Goal: Task Accomplishment & Management: Use online tool/utility

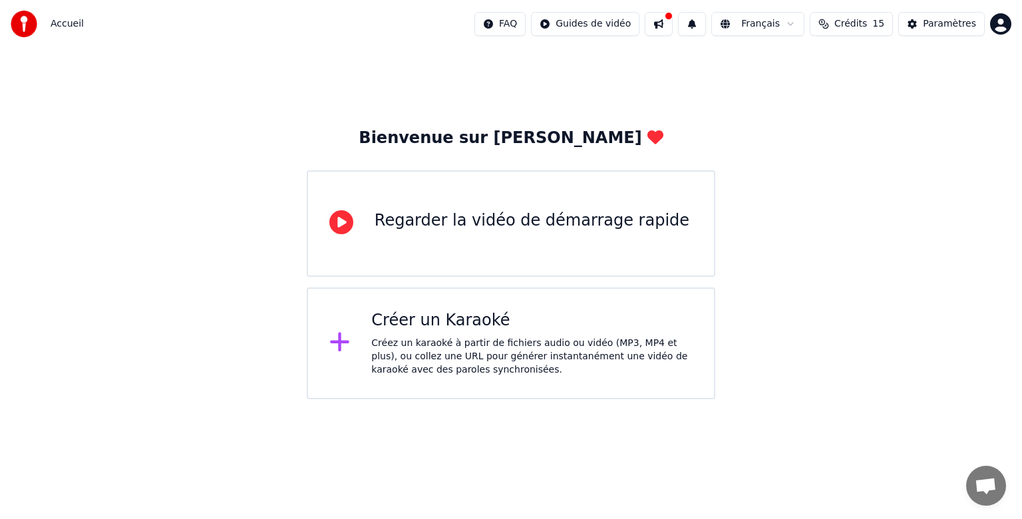
click at [415, 341] on div "Créez un karaoké à partir de fichiers audio ou vidéo (MP3, MP4 et plus), ou col…" at bounding box center [531, 357] width 321 height 40
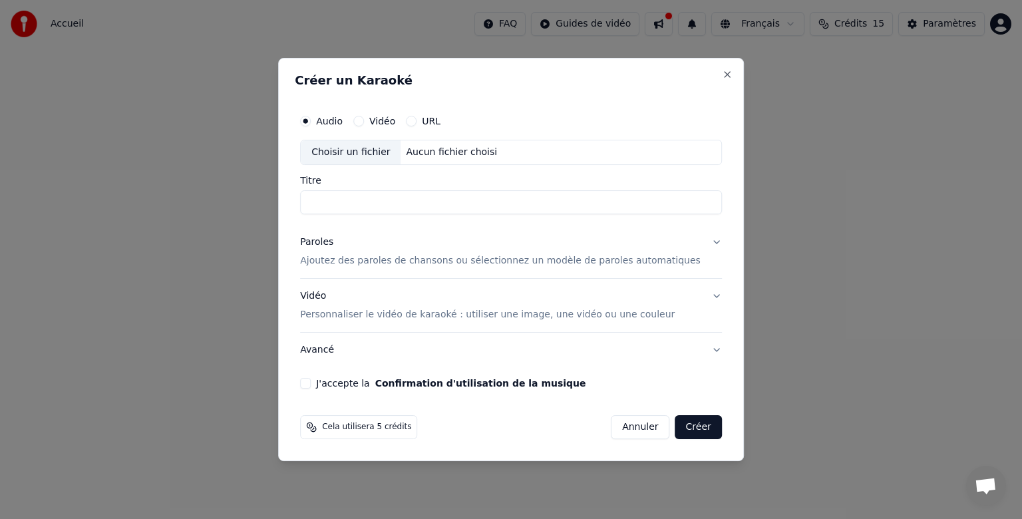
click at [382, 152] on div "Choisir un fichier" at bounding box center [351, 152] width 100 height 24
click at [357, 205] on input "**********" at bounding box center [511, 202] width 422 height 24
drag, startPoint x: 421, startPoint y: 204, endPoint x: 301, endPoint y: 202, distance: 120.4
click at [301, 202] on div "**********" at bounding box center [511, 259] width 466 height 403
type input "**********"
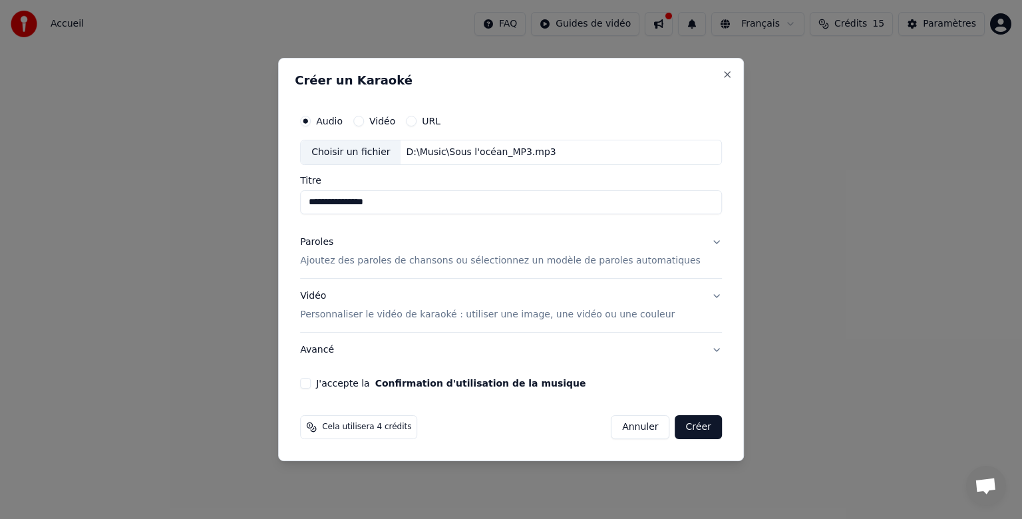
click at [422, 259] on p "Ajoutez des paroles de chansons ou sélectionnez un modèle de paroles automatiqu…" at bounding box center [500, 260] width 400 height 13
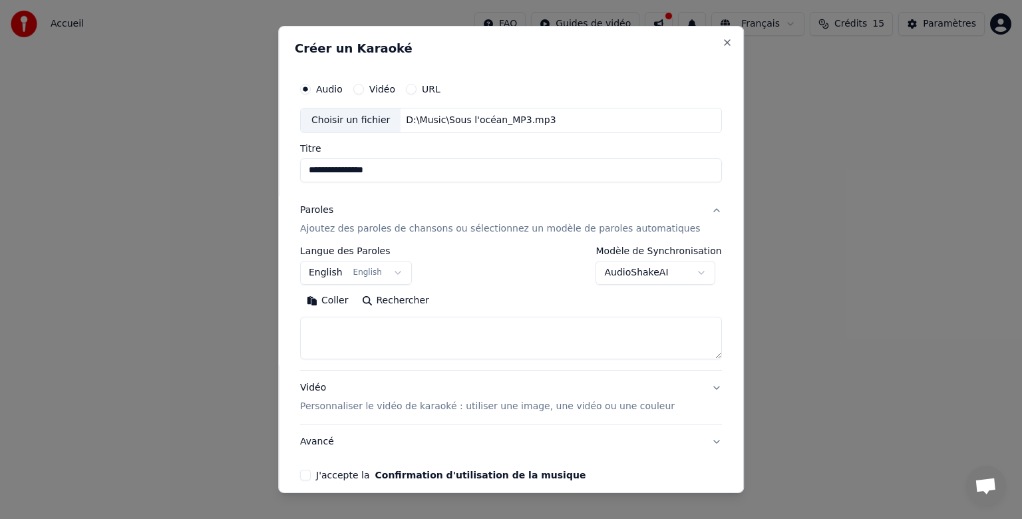
click at [383, 229] on p "Ajoutez des paroles de chansons ou sélectionnez un modèle de paroles automatiqu…" at bounding box center [500, 228] width 400 height 13
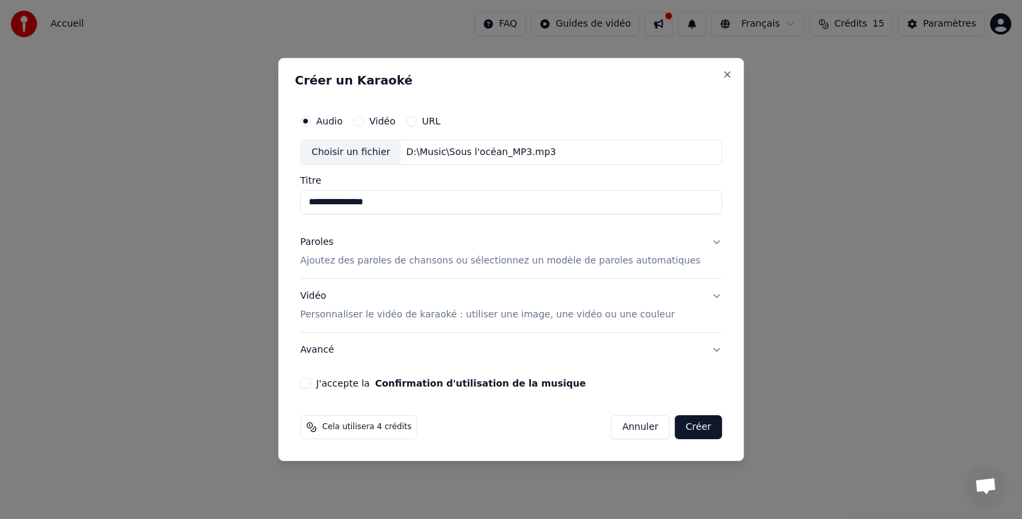
click at [376, 260] on p "Ajoutez des paroles de chansons ou sélectionnez un modèle de paroles automatiqu…" at bounding box center [500, 260] width 400 height 13
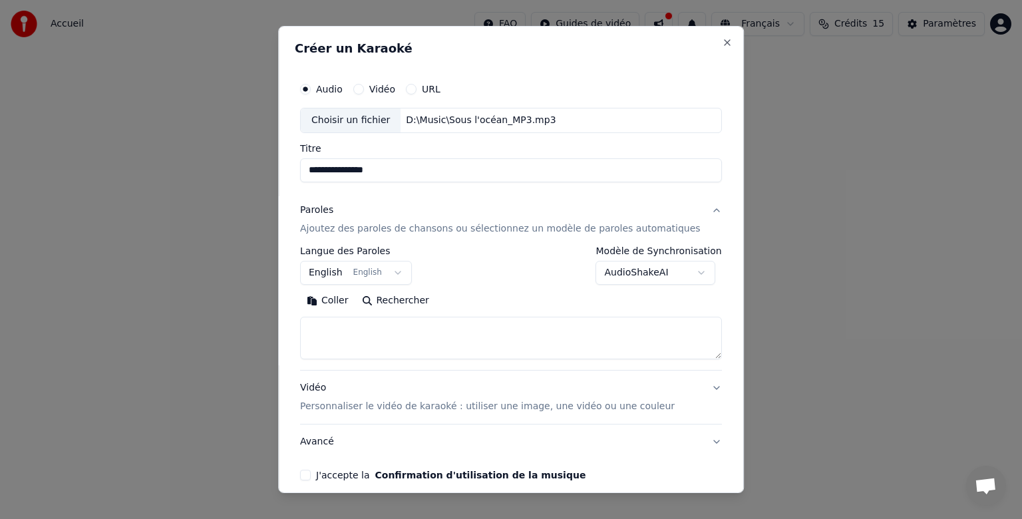
click at [343, 277] on button "English English" at bounding box center [356, 273] width 112 height 24
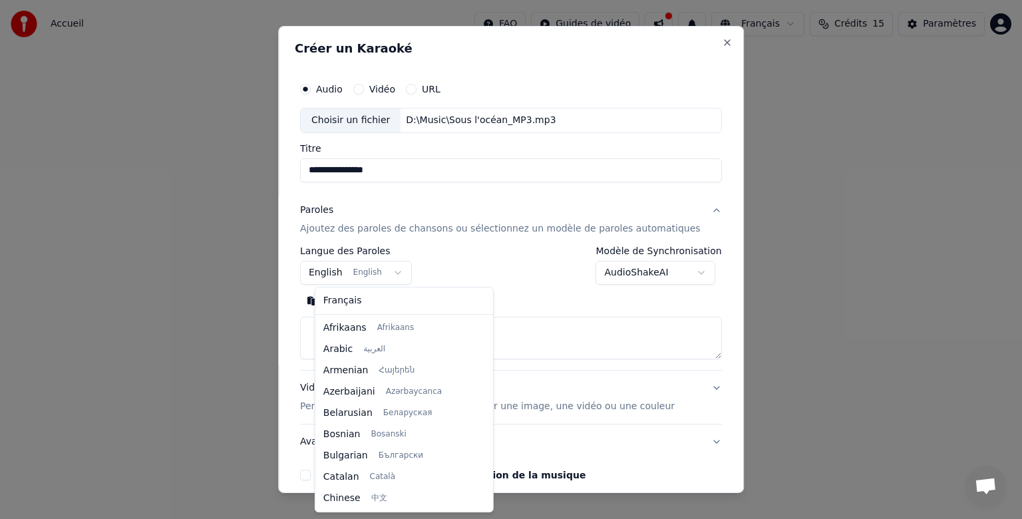
scroll to position [106, 0]
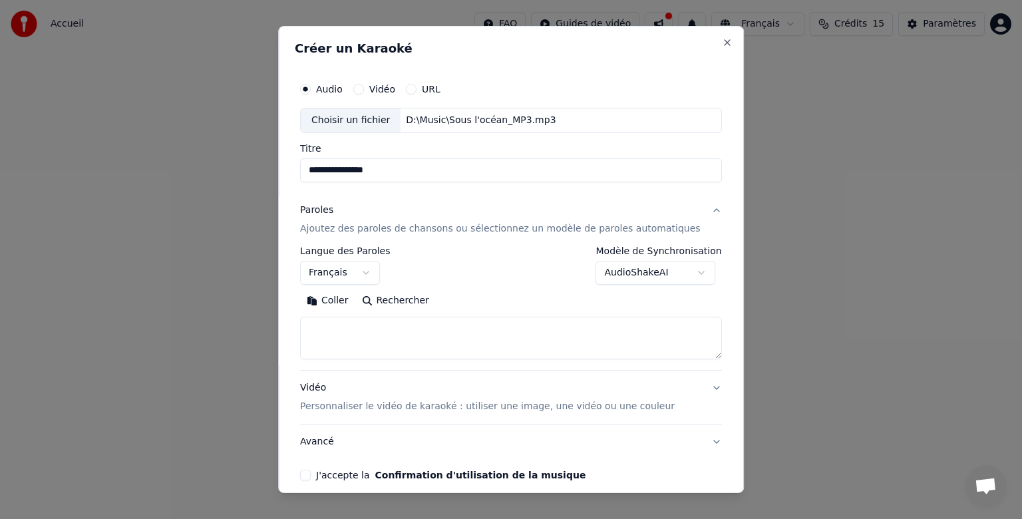
click at [349, 327] on textarea at bounding box center [511, 338] width 422 height 43
click at [345, 327] on textarea at bounding box center [511, 338] width 422 height 43
click at [342, 304] on button "Coller" at bounding box center [327, 300] width 55 height 21
select select "**"
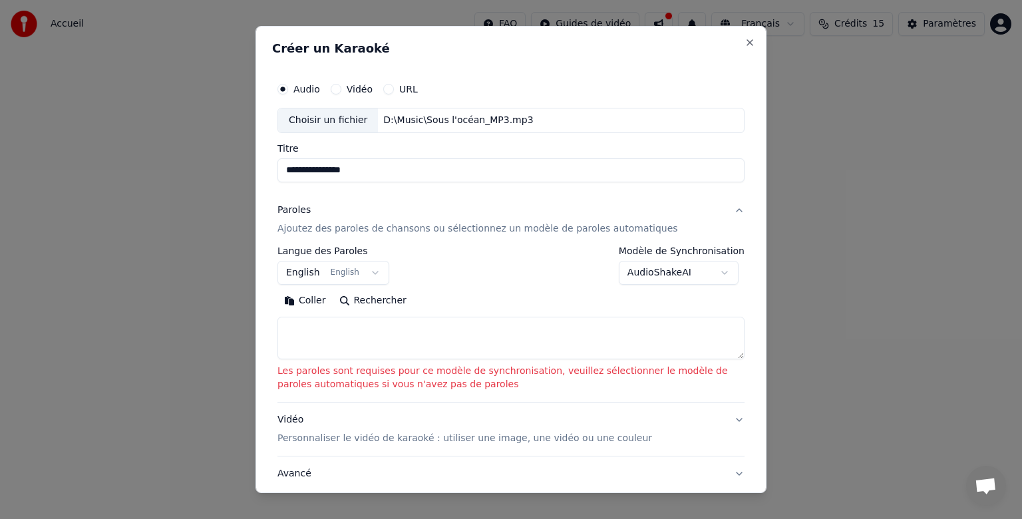
click at [679, 278] on body "**********" at bounding box center [511, 199] width 1022 height 399
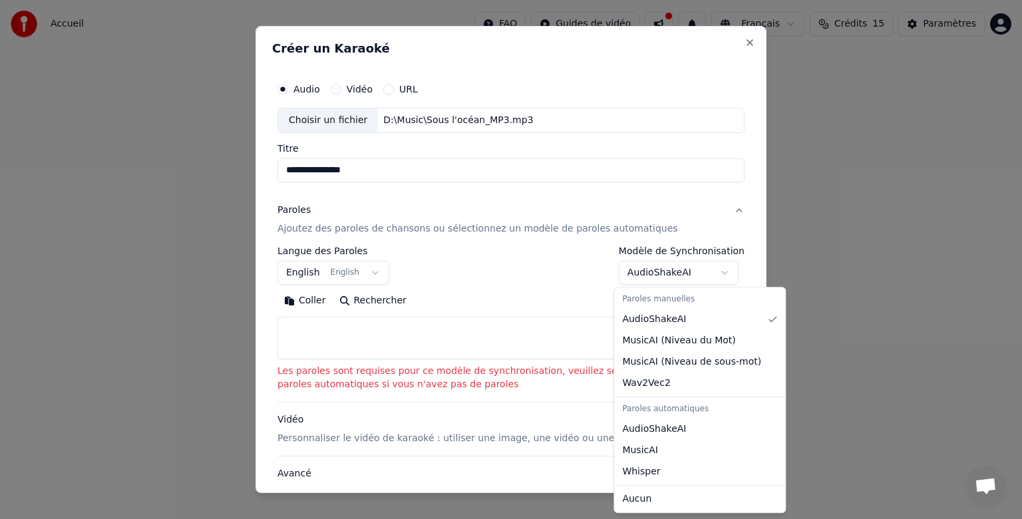
select select "**********"
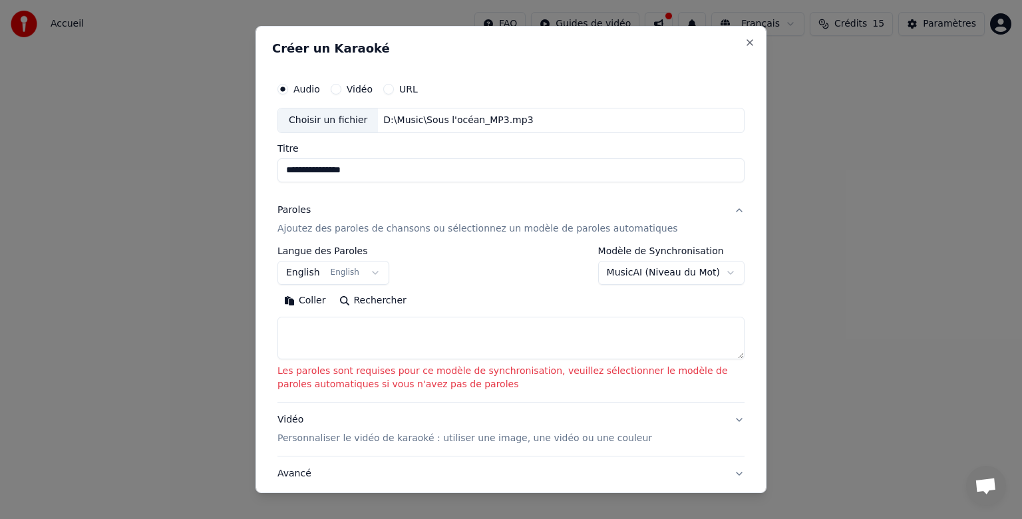
click at [391, 329] on textarea at bounding box center [510, 338] width 467 height 43
click at [291, 299] on button "Coller" at bounding box center [304, 300] width 55 height 21
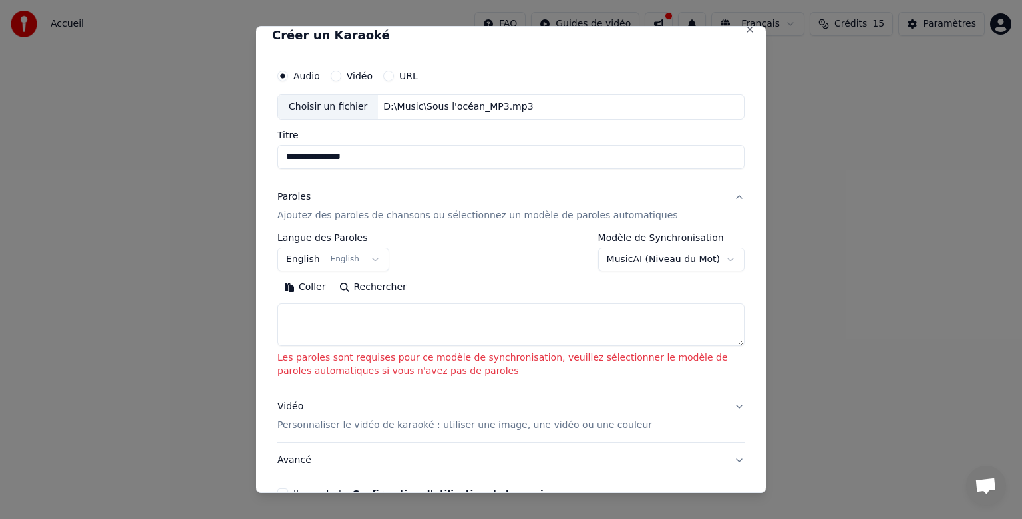
scroll to position [0, 0]
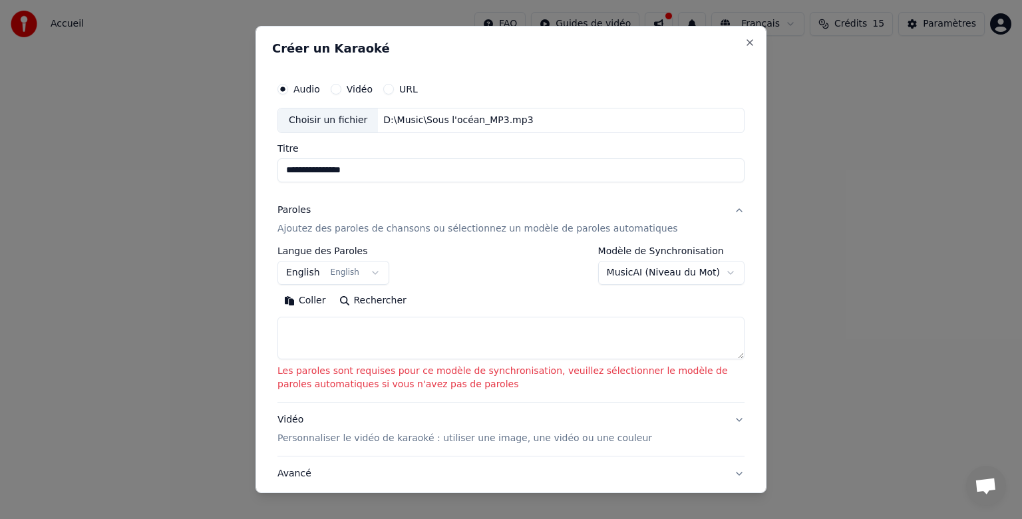
click at [307, 273] on button "English English" at bounding box center [333, 273] width 112 height 24
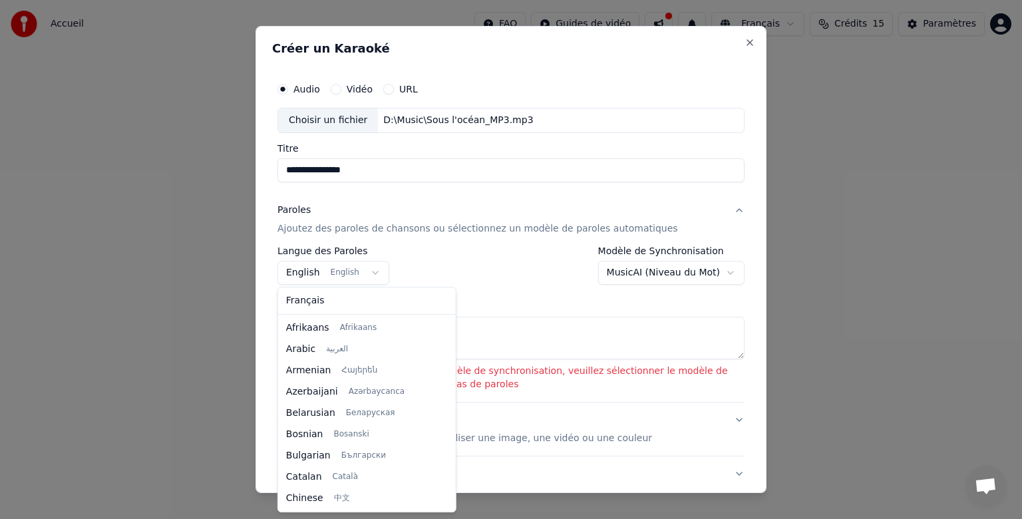
scroll to position [106, 0]
select select "**"
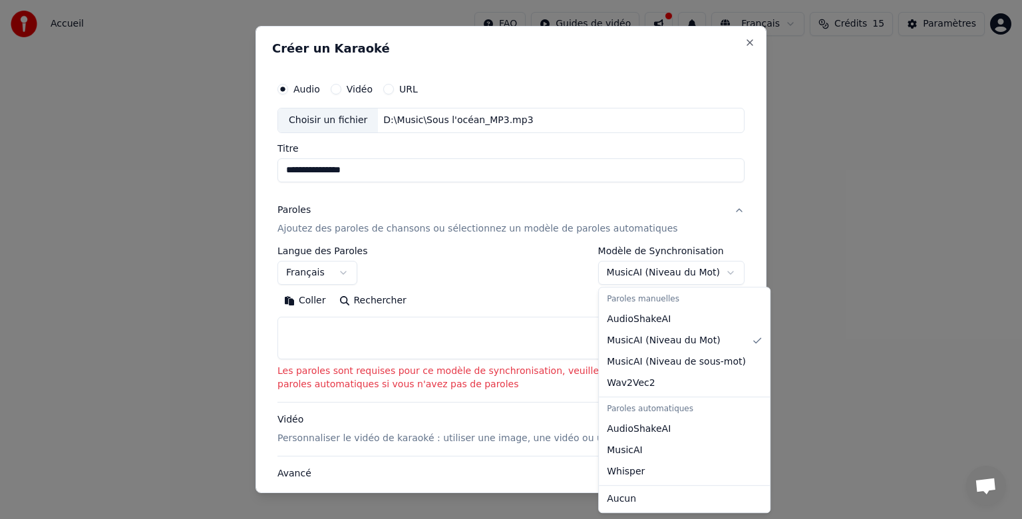
click at [646, 275] on body "**********" at bounding box center [511, 199] width 1022 height 399
select select "**********"
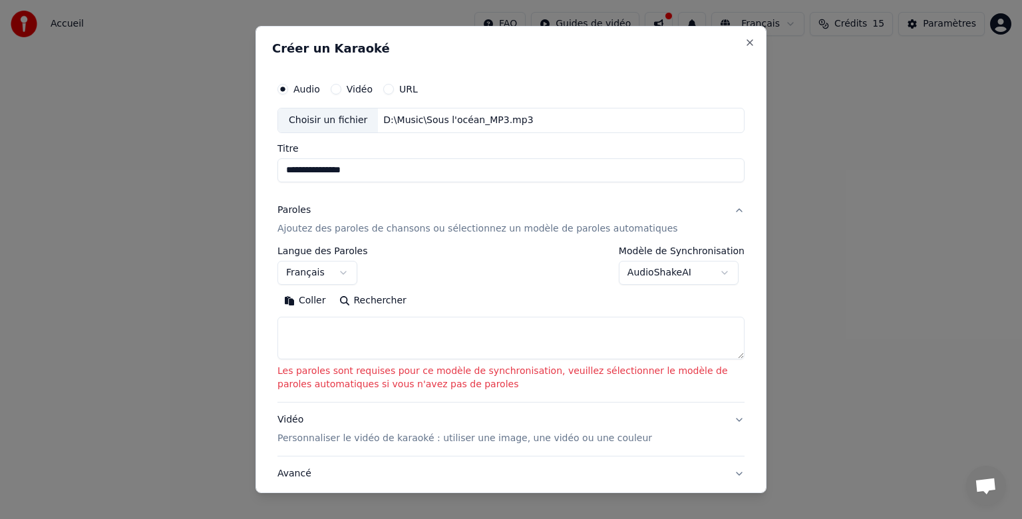
click at [298, 327] on textarea at bounding box center [510, 338] width 467 height 43
click at [311, 298] on button "Coller" at bounding box center [304, 300] width 55 height 21
click at [303, 343] on textarea at bounding box center [510, 338] width 467 height 43
click at [367, 268] on button "English English" at bounding box center [333, 273] width 112 height 24
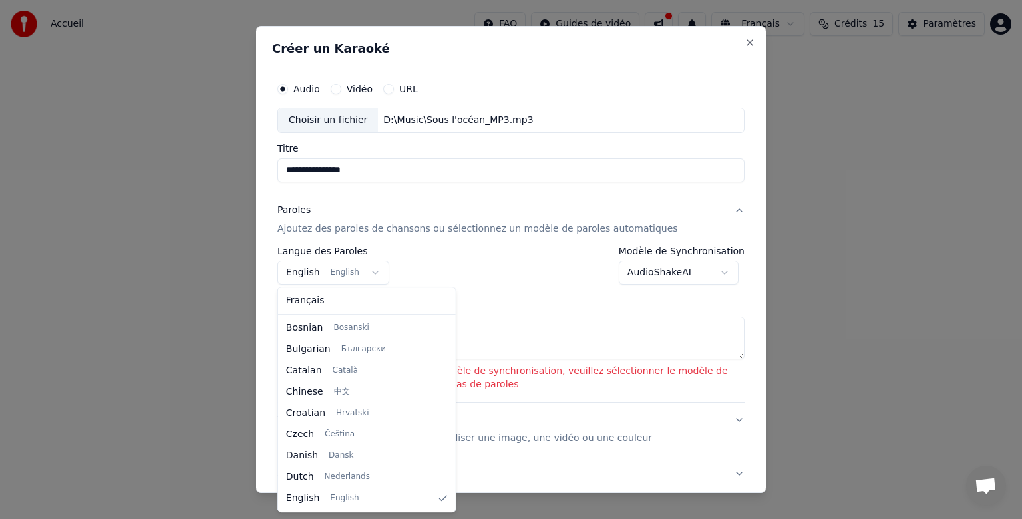
select select "**"
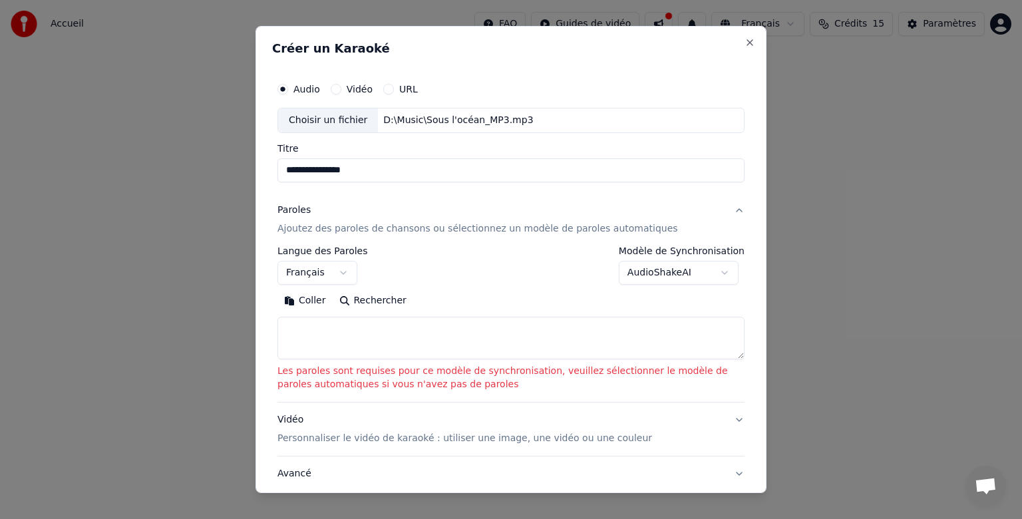
click at [316, 329] on textarea at bounding box center [510, 338] width 467 height 43
drag, startPoint x: 643, startPoint y: 31, endPoint x: 628, endPoint y: 19, distance: 19.4
click at [646, 0] on html "**********" at bounding box center [511, 199] width 1022 height 399
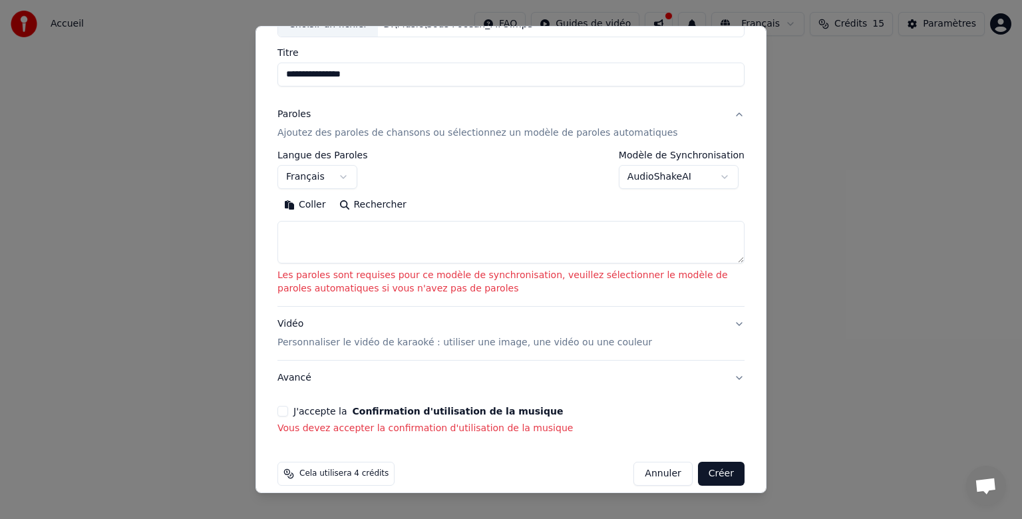
scroll to position [109, 0]
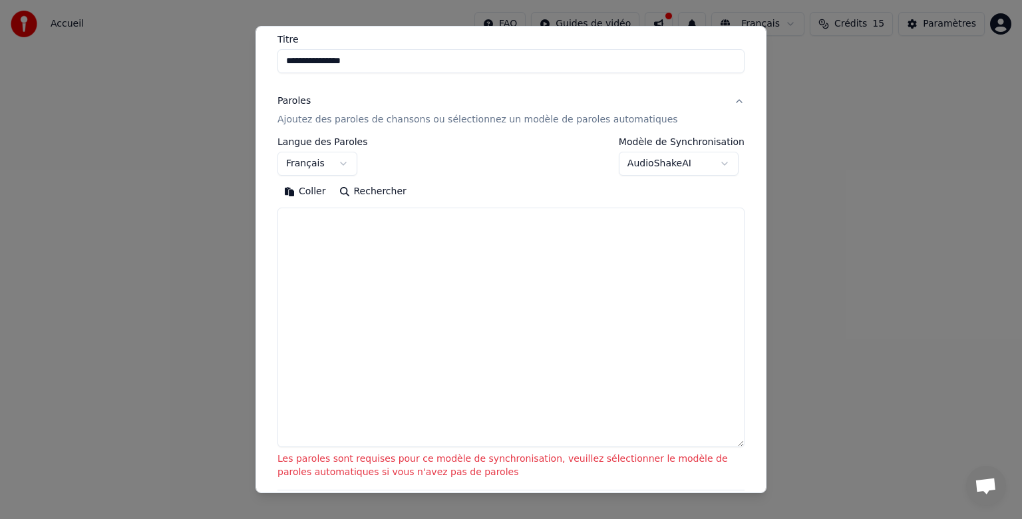
drag, startPoint x: 729, startPoint y: 245, endPoint x: 725, endPoint y: 442, distance: 196.2
click at [725, 442] on textarea at bounding box center [510, 327] width 467 height 239
click at [745, 247] on div "**********" at bounding box center [510, 259] width 511 height 467
click at [296, 222] on textarea at bounding box center [510, 327] width 467 height 239
click at [307, 192] on button "Coller" at bounding box center [304, 191] width 55 height 21
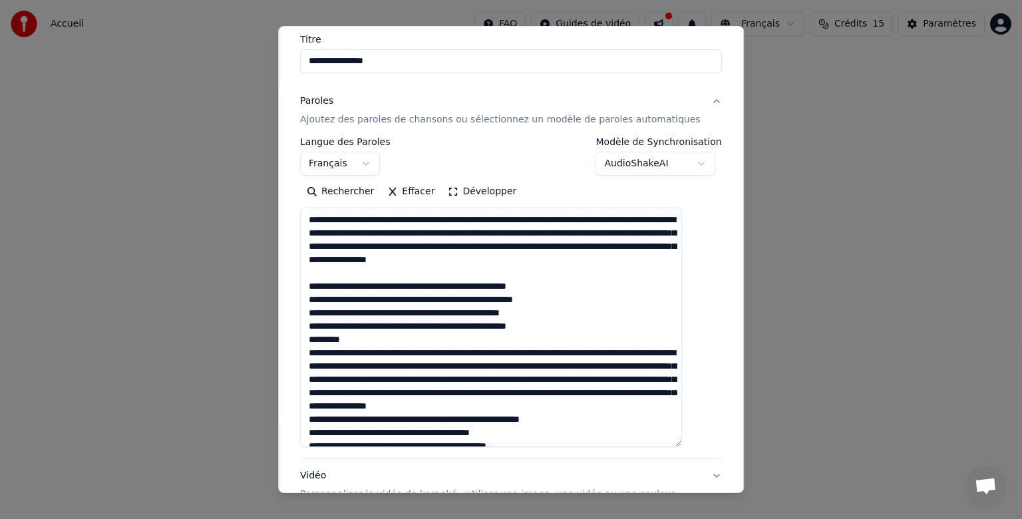
drag, startPoint x: 335, startPoint y: 273, endPoint x: 313, endPoint y: 274, distance: 22.0
click at [313, 274] on div "**********" at bounding box center [511, 276] width 432 height 630
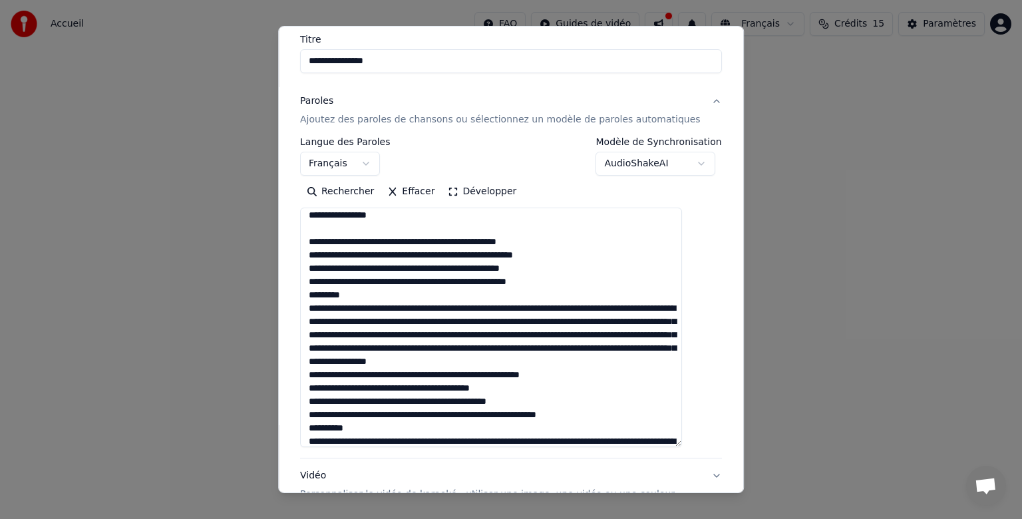
scroll to position [67, 0]
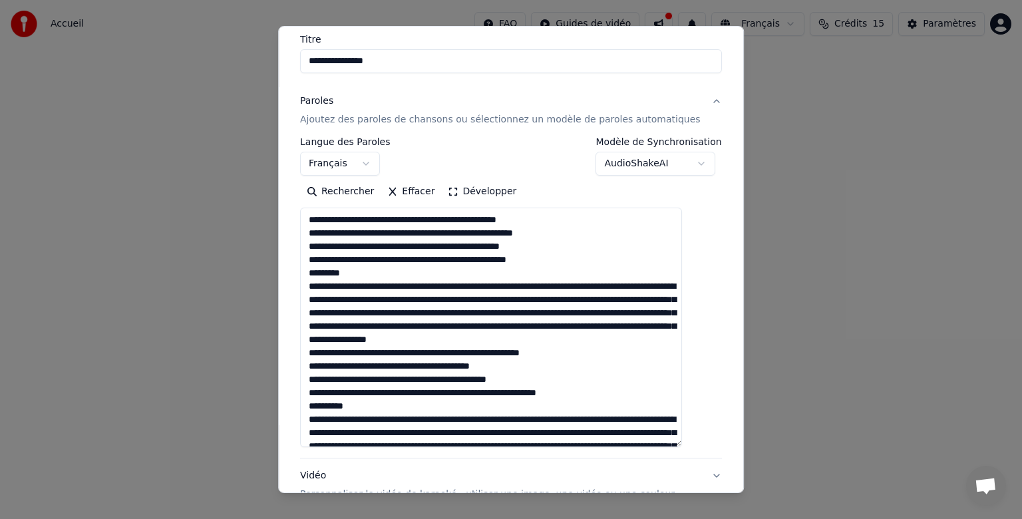
click at [569, 247] on textarea at bounding box center [491, 327] width 382 height 239
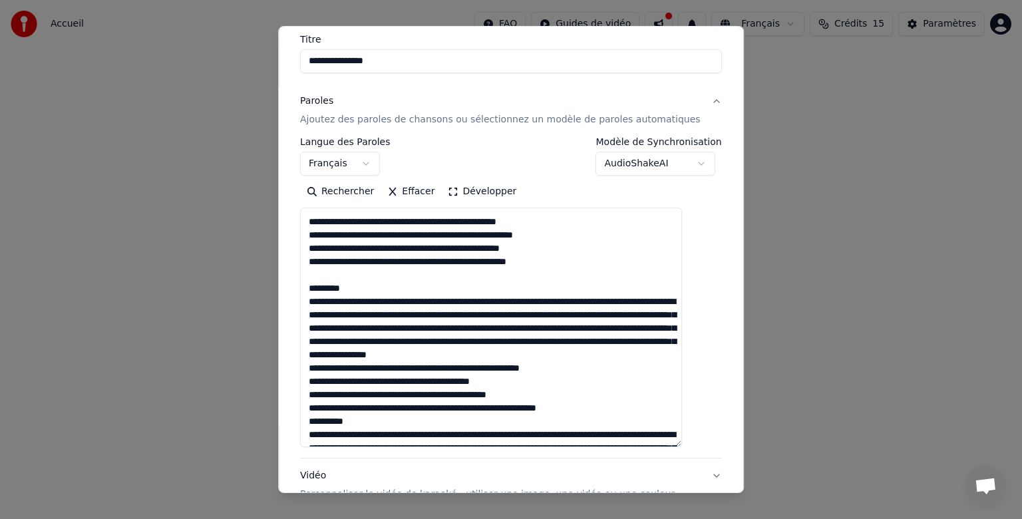
scroll to position [45, 0]
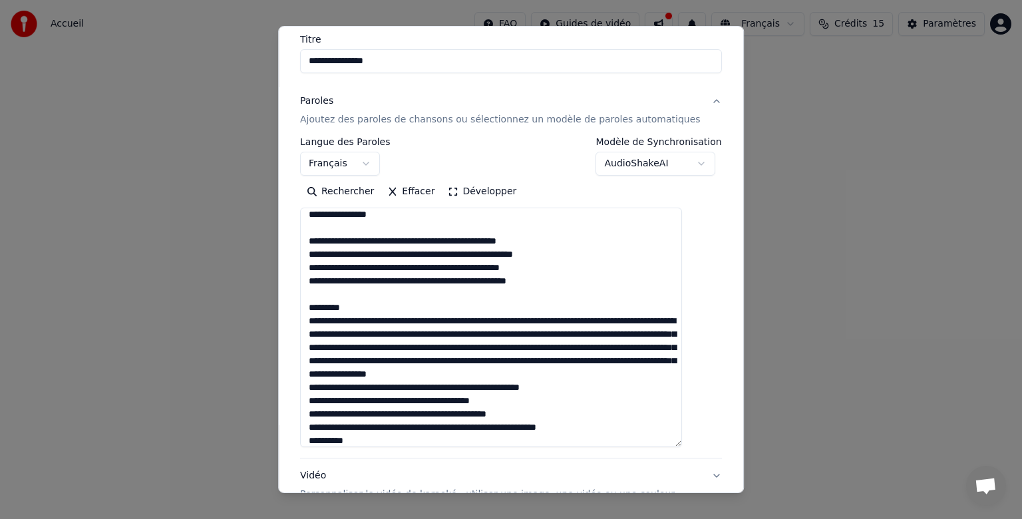
drag, startPoint x: 362, startPoint y: 296, endPoint x: 290, endPoint y: 287, distance: 72.3
click at [290, 287] on body "**********" at bounding box center [511, 199] width 1022 height 399
click at [376, 289] on textarea at bounding box center [491, 327] width 382 height 239
click at [369, 295] on textarea at bounding box center [491, 327] width 382 height 239
drag, startPoint x: 327, startPoint y: 291, endPoint x: 316, endPoint y: 291, distance: 10.6
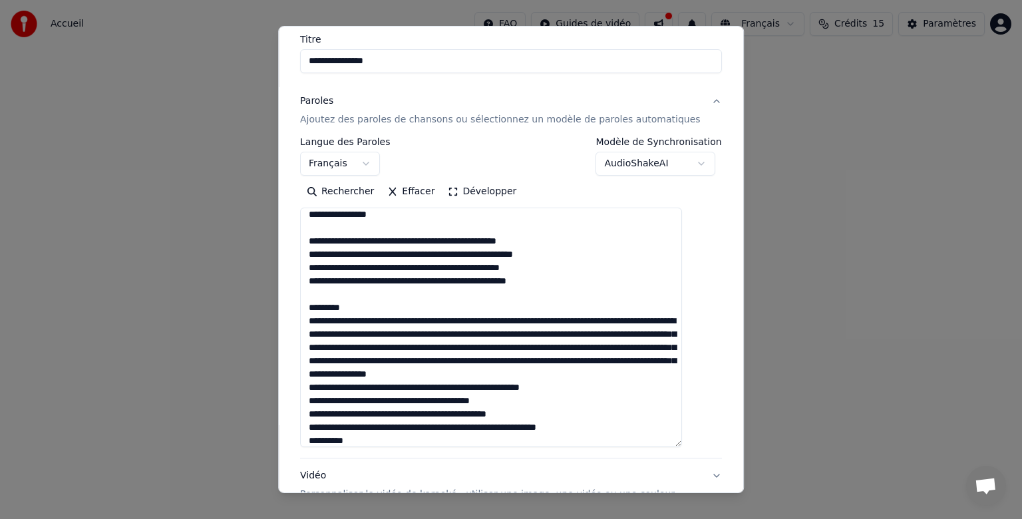
click at [316, 291] on textarea at bounding box center [491, 327] width 382 height 239
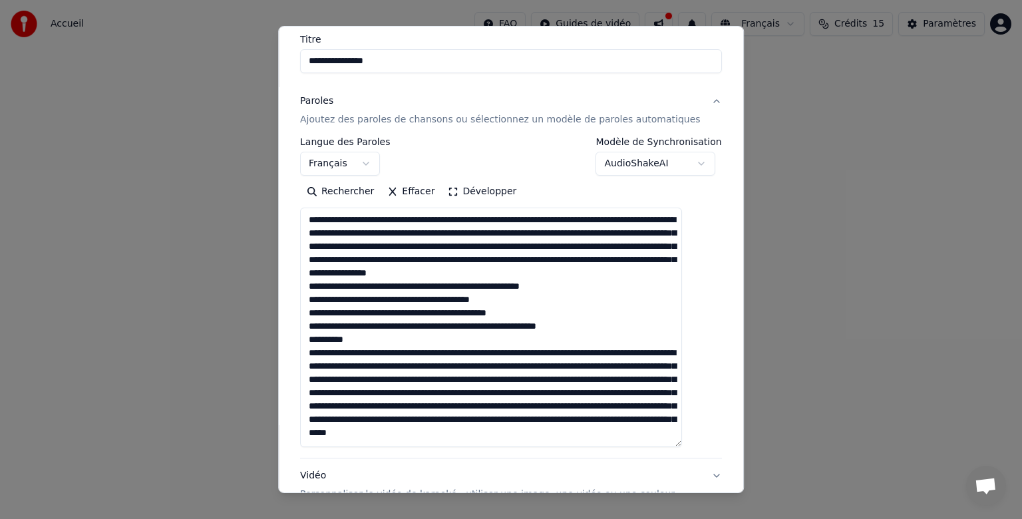
scroll to position [67, 0]
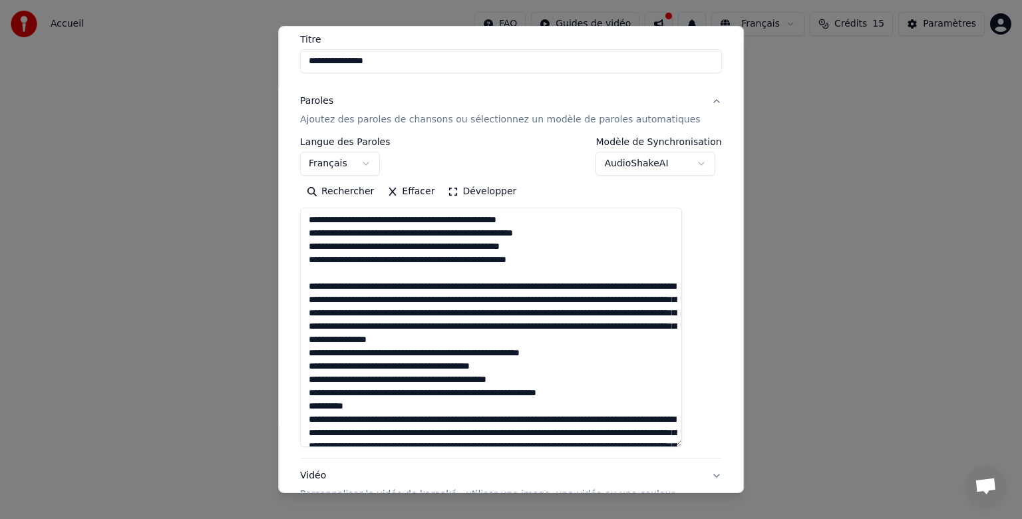
click at [511, 309] on textarea at bounding box center [491, 327] width 382 height 239
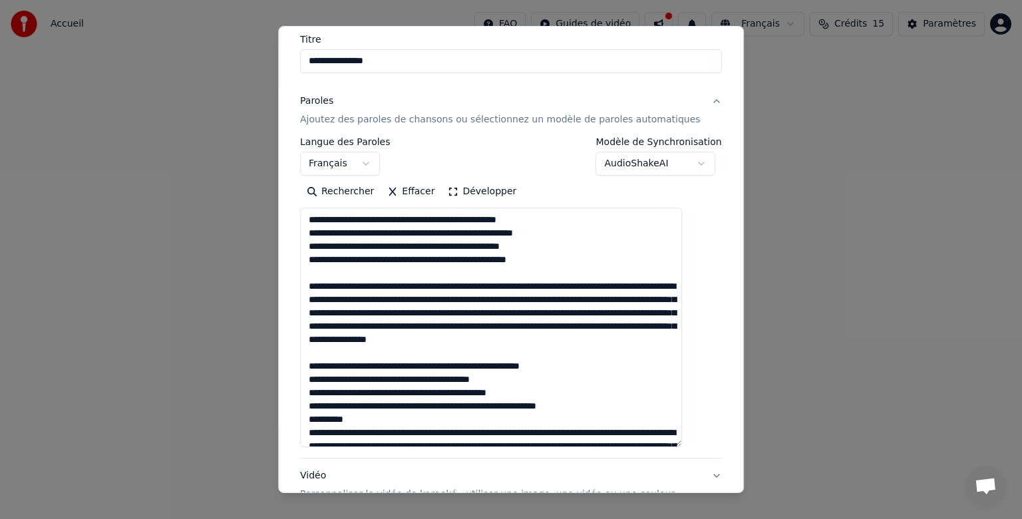
click at [335, 342] on textarea at bounding box center [491, 327] width 382 height 239
click at [599, 378] on textarea at bounding box center [491, 327] width 382 height 239
click at [592, 378] on textarea at bounding box center [491, 327] width 382 height 239
click at [598, 377] on textarea at bounding box center [491, 327] width 382 height 239
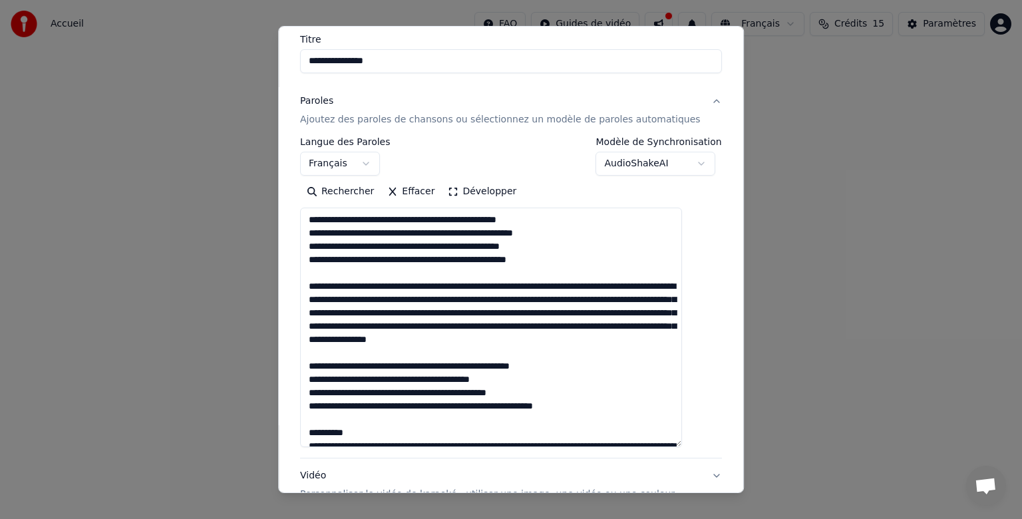
click at [357, 404] on textarea at bounding box center [491, 327] width 382 height 239
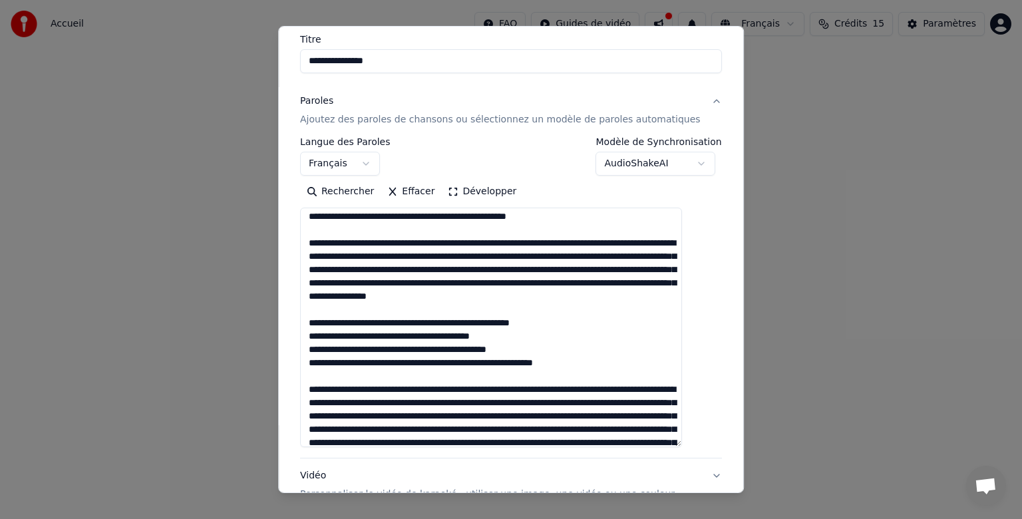
scroll to position [200, 0]
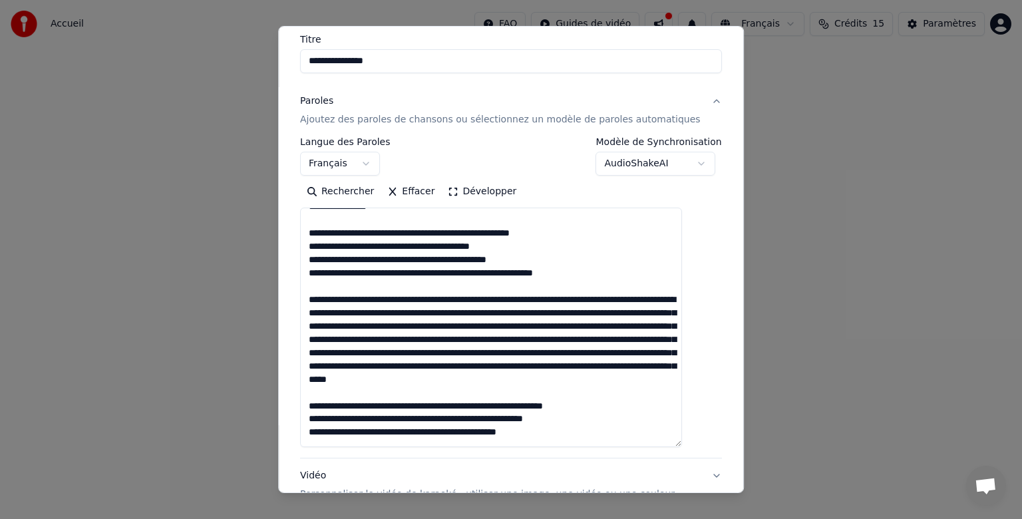
click at [335, 353] on textarea at bounding box center [491, 327] width 382 height 239
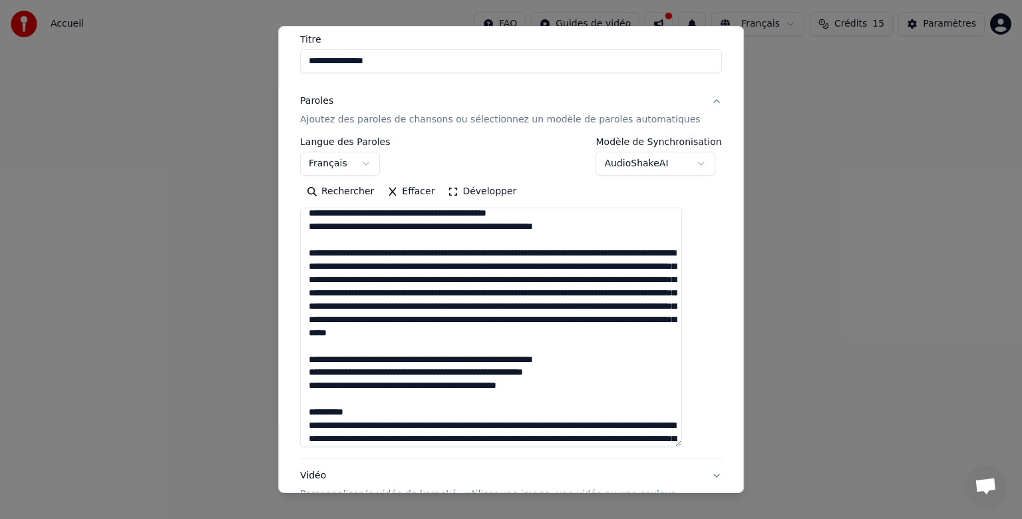
scroll to position [266, 0]
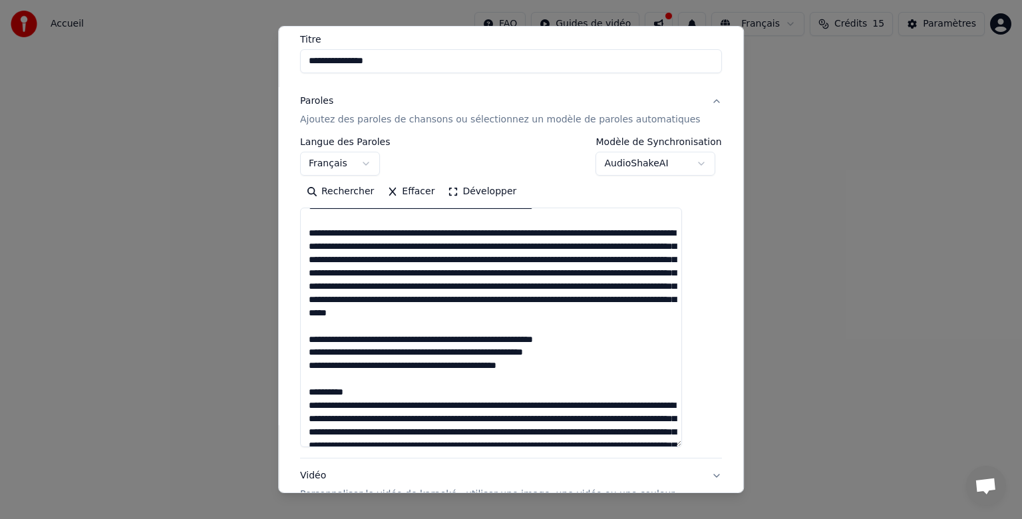
click at [366, 338] on textarea at bounding box center [491, 327] width 382 height 239
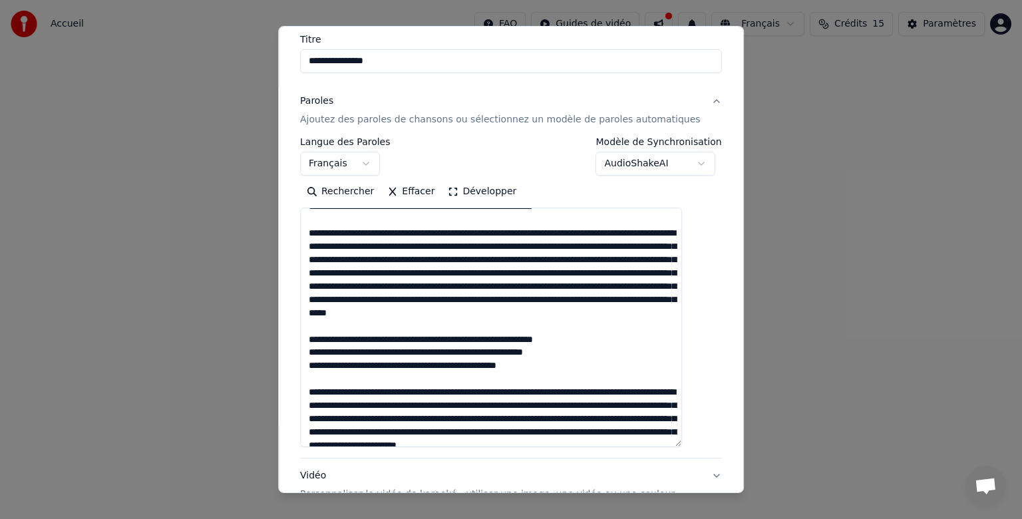
click at [455, 376] on textarea at bounding box center [491, 327] width 382 height 239
drag, startPoint x: 370, startPoint y: 394, endPoint x: 315, endPoint y: 396, distance: 54.6
click at [315, 396] on textarea at bounding box center [491, 327] width 382 height 239
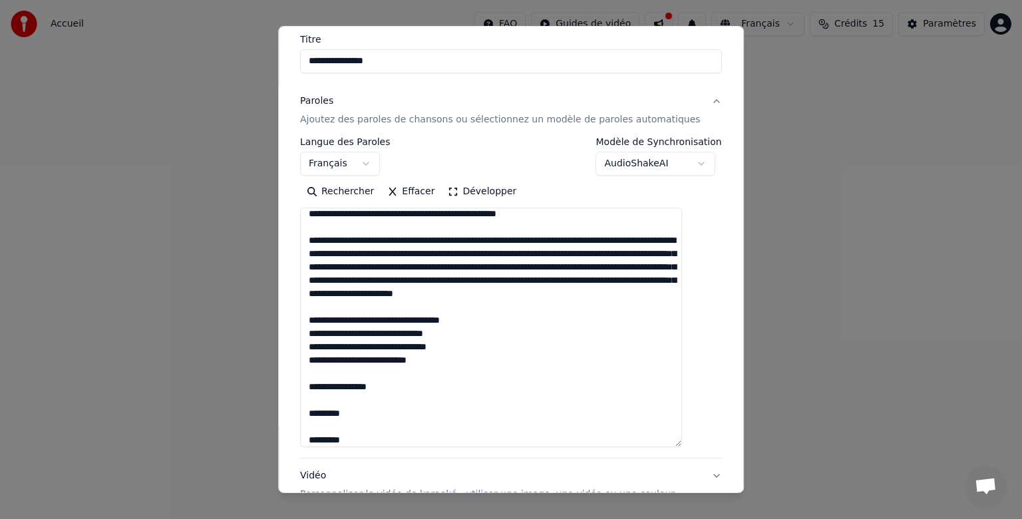
scroll to position [399, 0]
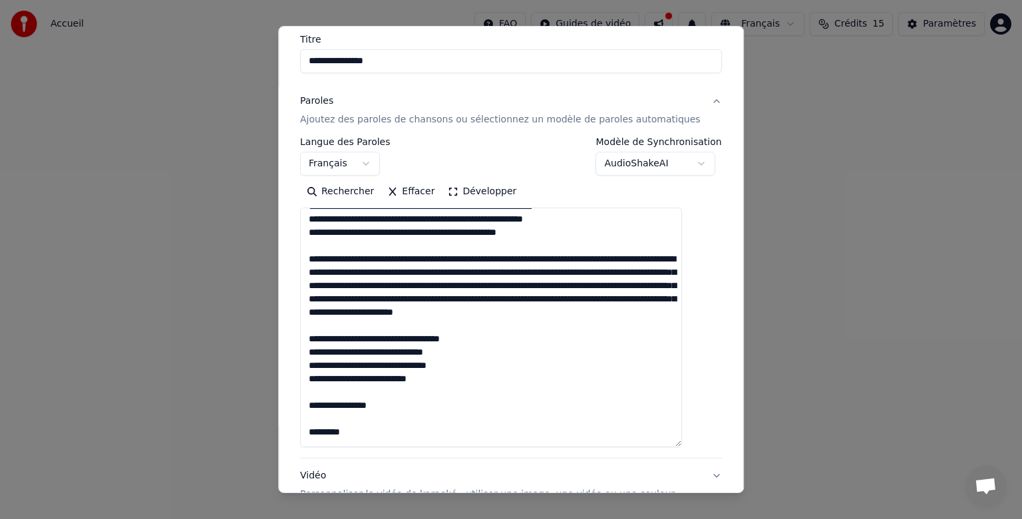
drag, startPoint x: 334, startPoint y: 340, endPoint x: 309, endPoint y: 339, distance: 24.6
click at [309, 339] on div "**********" at bounding box center [511, 276] width 432 height 630
drag, startPoint x: 333, startPoint y: 367, endPoint x: 304, endPoint y: 366, distance: 29.3
click at [304, 366] on div "**********" at bounding box center [511, 259] width 466 height 467
drag, startPoint x: 341, startPoint y: 391, endPoint x: 312, endPoint y: 391, distance: 29.3
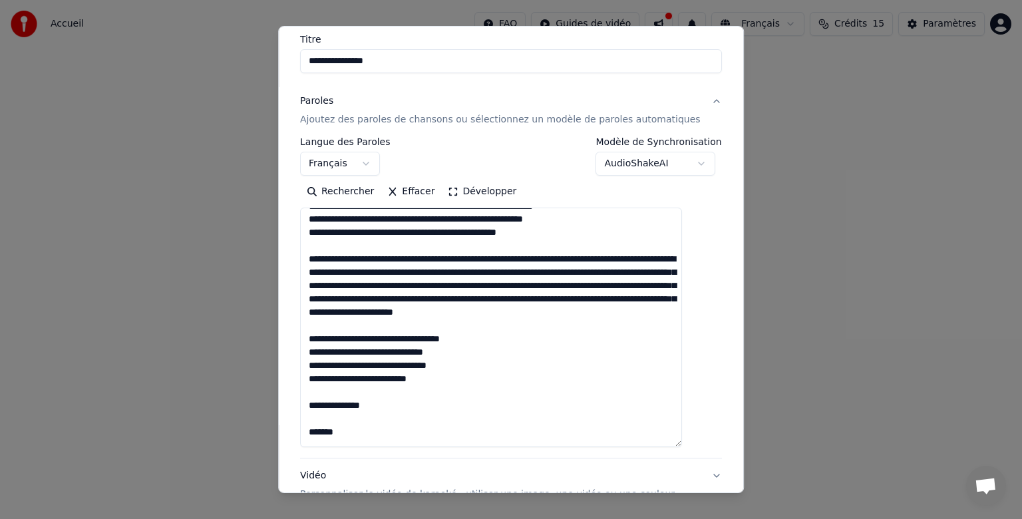
click at [312, 391] on div "**********" at bounding box center [511, 276] width 432 height 630
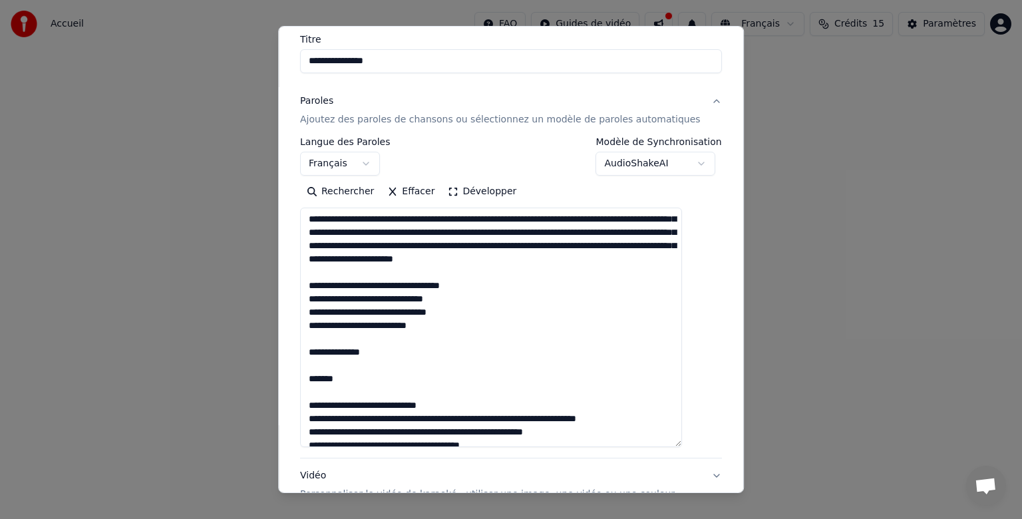
scroll to position [503, 0]
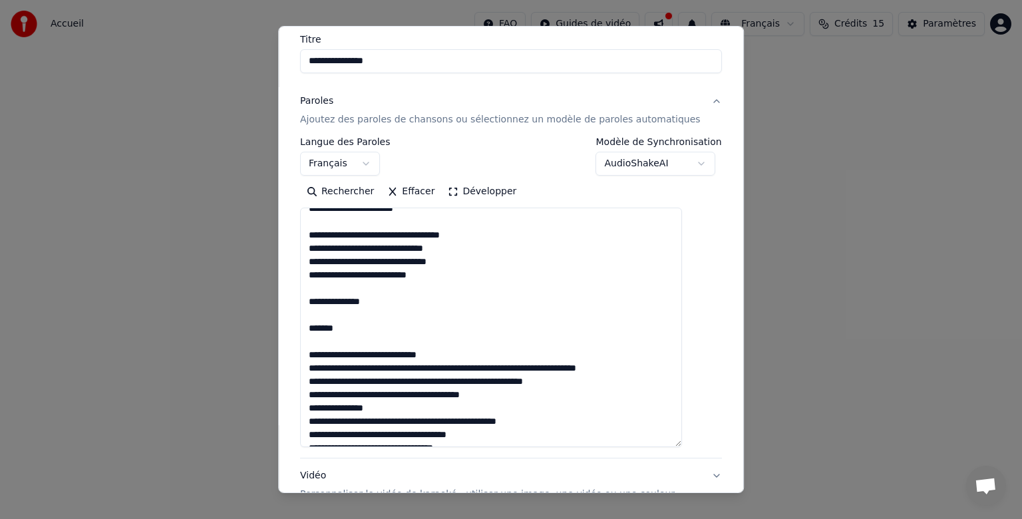
click at [384, 409] on textarea at bounding box center [491, 327] width 382 height 239
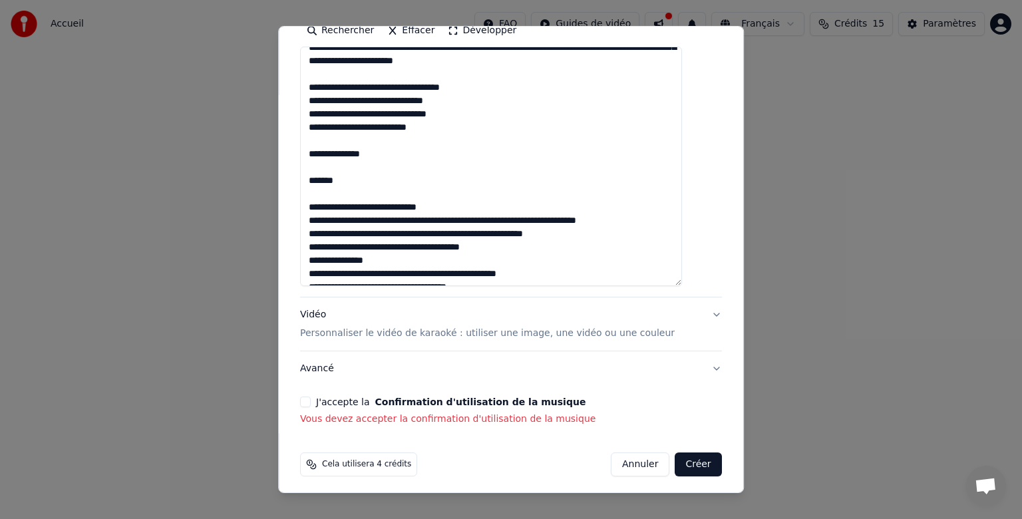
scroll to position [274, 0]
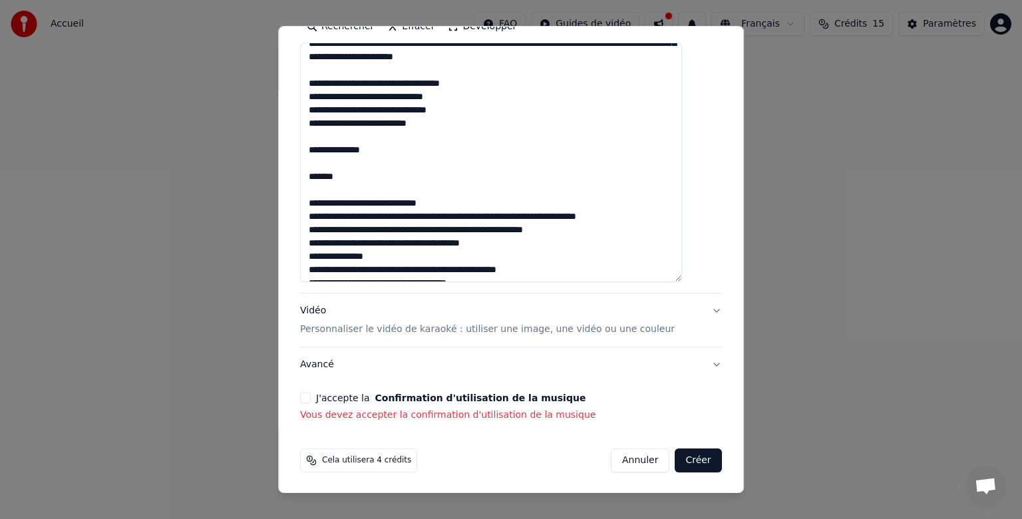
type textarea "**********"
click at [551, 86] on textarea at bounding box center [491, 162] width 382 height 239
click at [327, 309] on div "Vidéo Personnaliser le vidéo de karaoké : utiliser une image, une vidéo ou une …" at bounding box center [487, 320] width 374 height 32
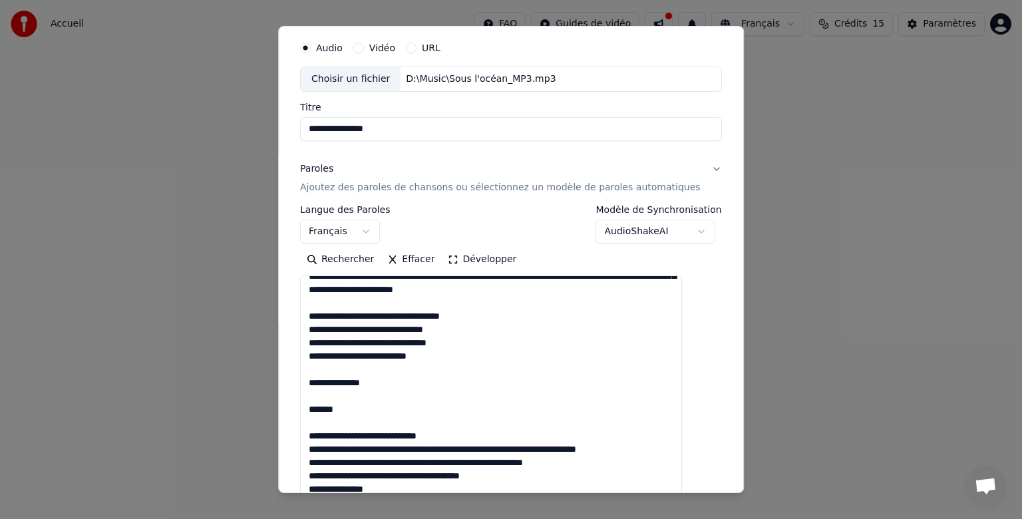
scroll to position [41, 0]
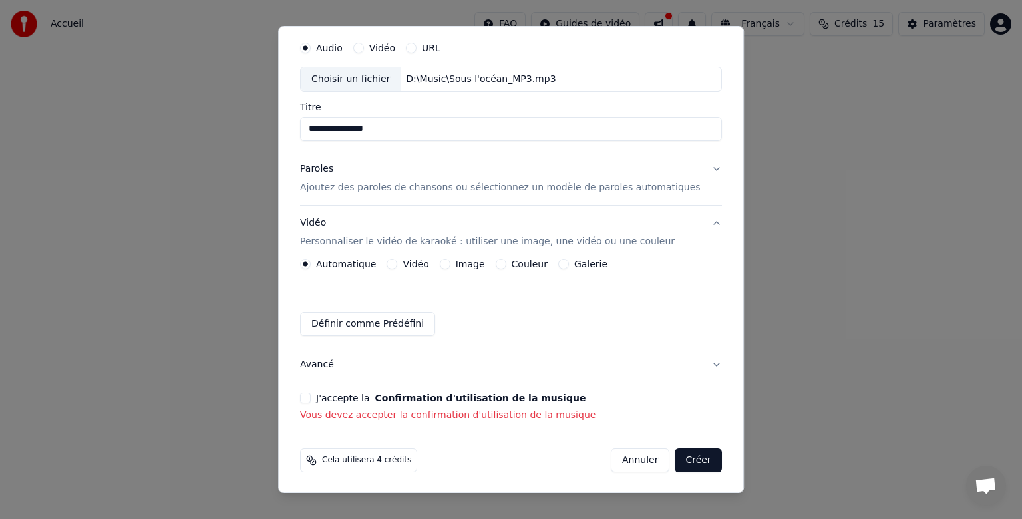
click at [398, 261] on button "Vidéo" at bounding box center [392, 264] width 11 height 11
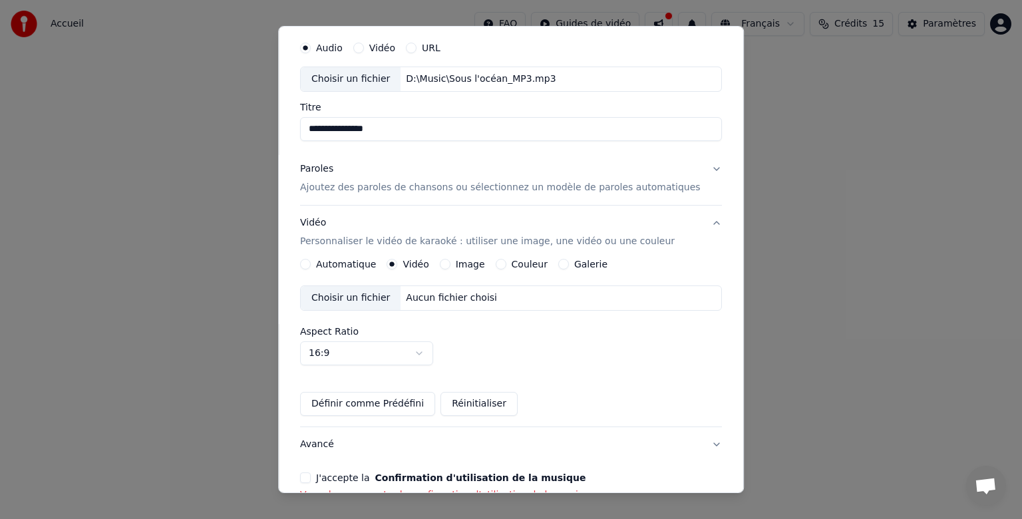
click at [375, 294] on div "Choisir un fichier" at bounding box center [351, 298] width 100 height 24
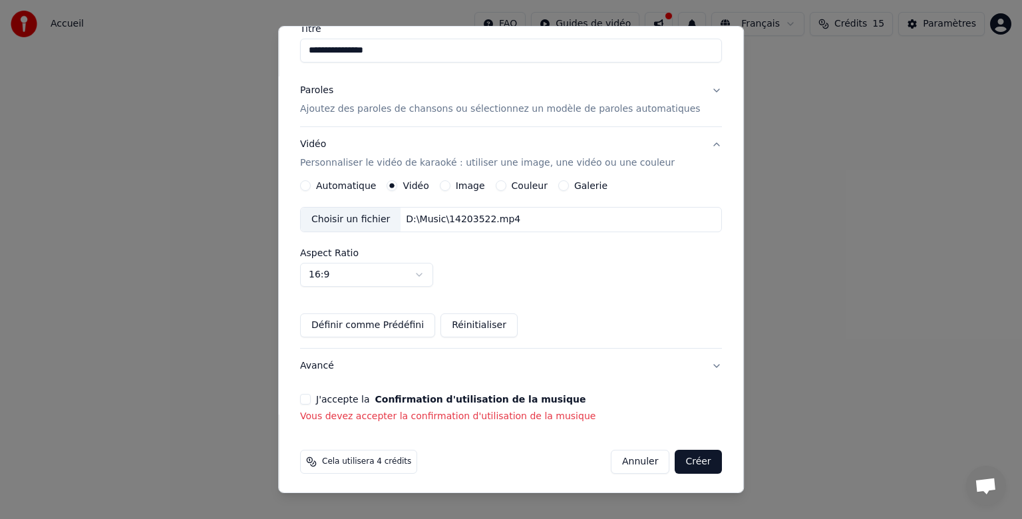
scroll to position [120, 0]
click at [311, 397] on button "J'accepte la Confirmation d'utilisation de la musique" at bounding box center [305, 398] width 11 height 11
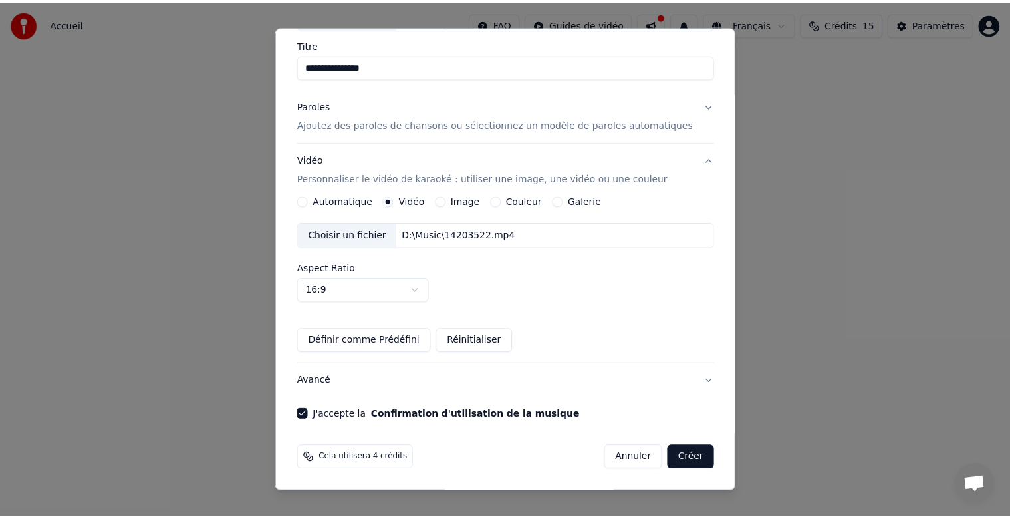
scroll to position [102, 0]
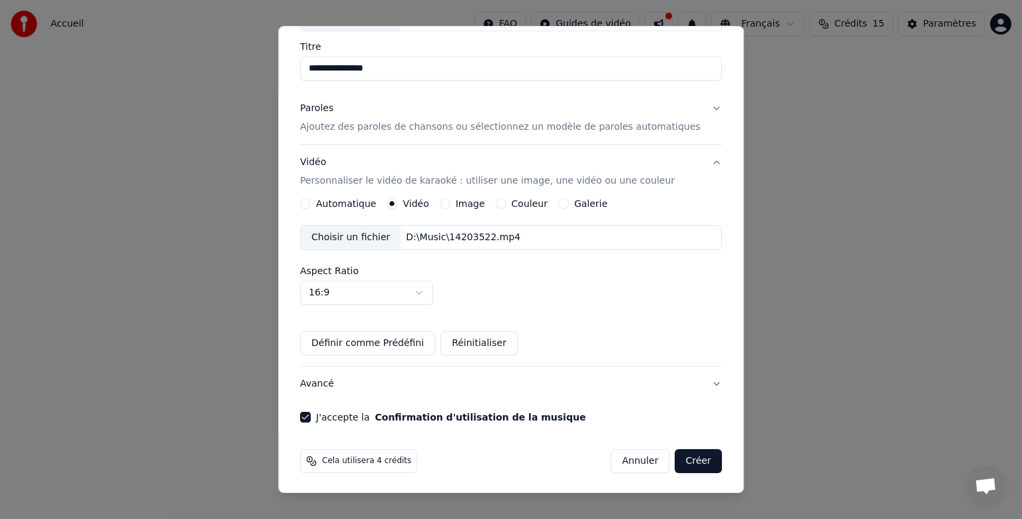
click at [675, 458] on button "Créer" at bounding box center [698, 461] width 47 height 24
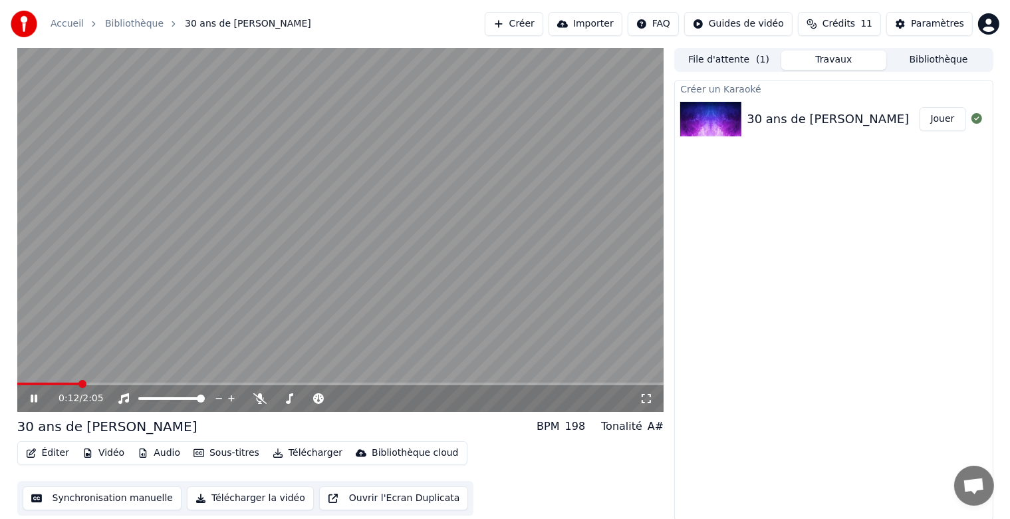
click at [36, 398] on icon at bounding box center [34, 398] width 7 height 8
click at [17, 384] on span at bounding box center [21, 384] width 8 height 8
click at [31, 398] on icon at bounding box center [34, 398] width 8 height 9
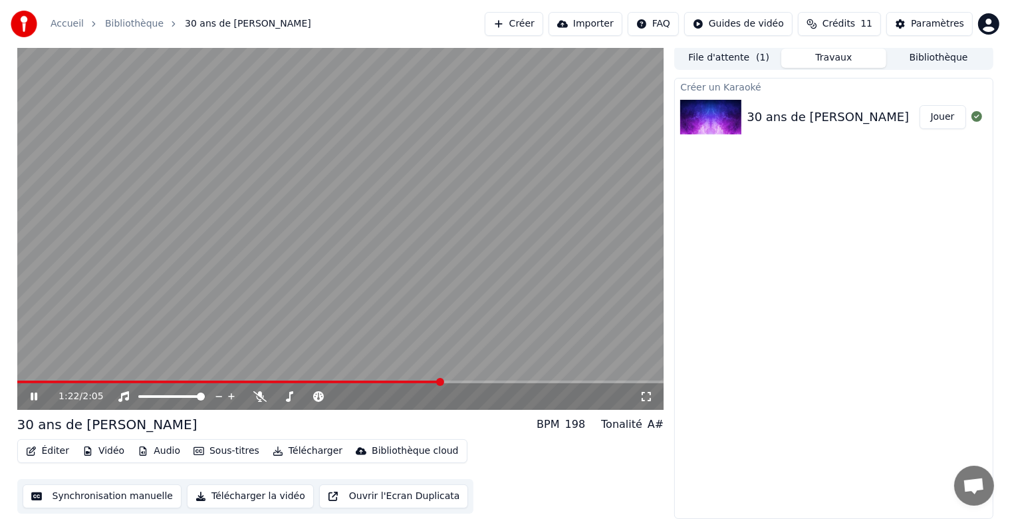
click at [104, 497] on button "Synchronisation manuelle" at bounding box center [103, 496] width 160 height 24
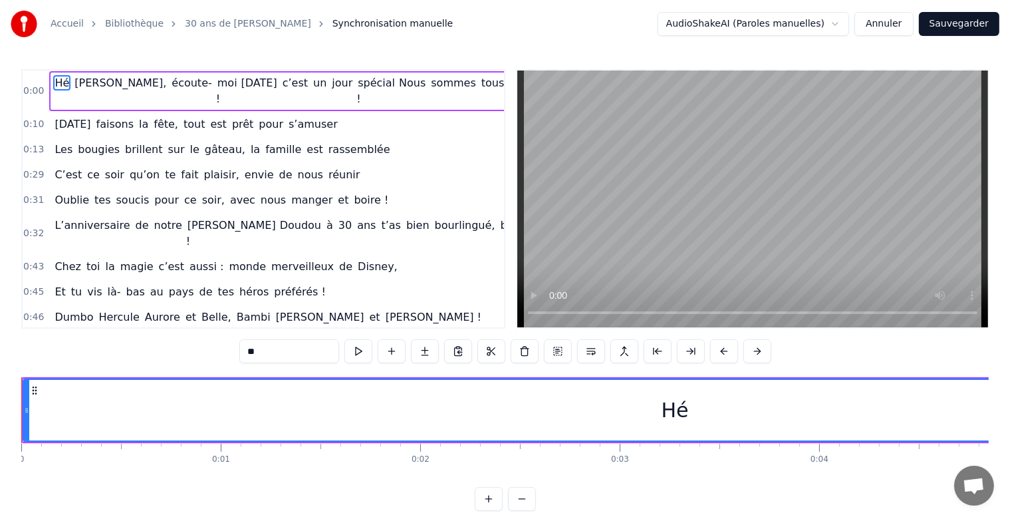
click at [185, 126] on span "tout" at bounding box center [194, 123] width 24 height 15
type input "****"
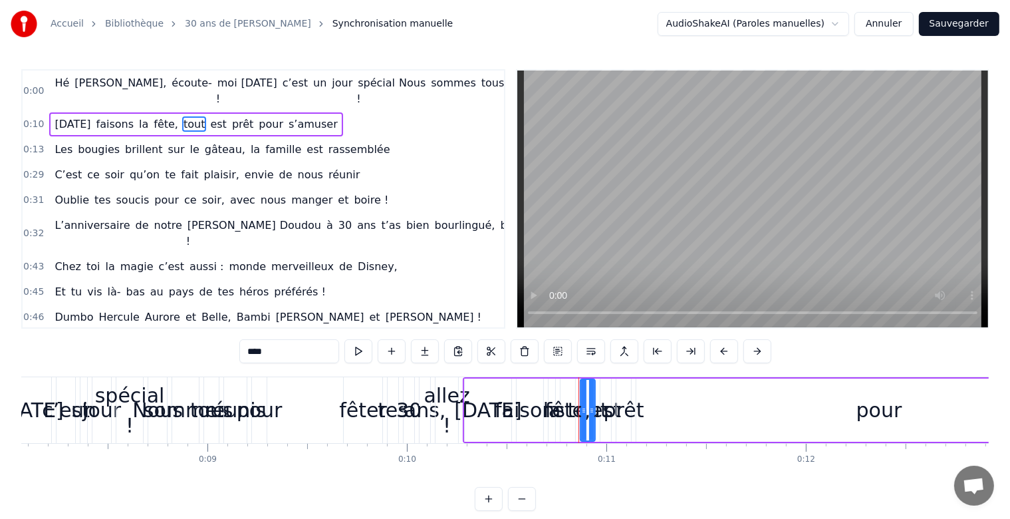
scroll to position [0, 2100]
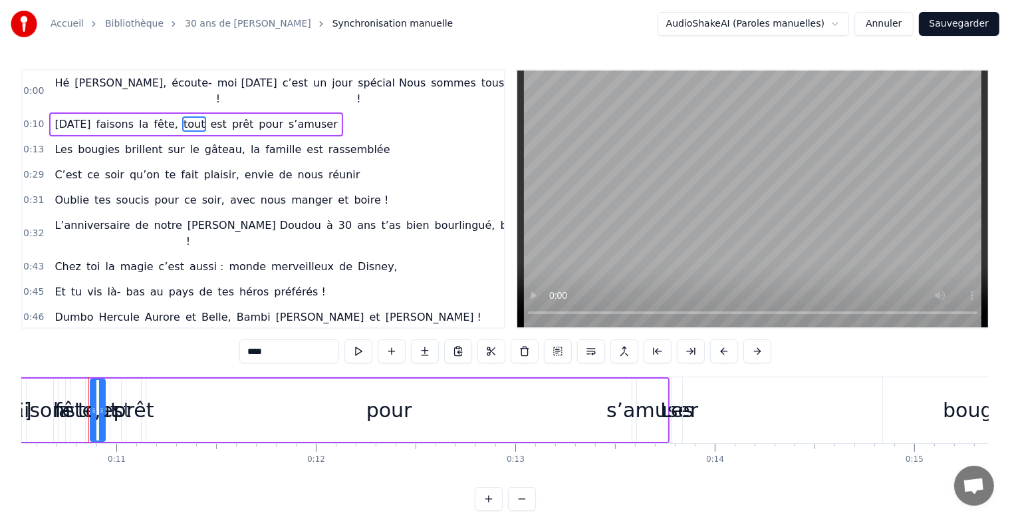
click at [98, 88] on div "Hé [PERSON_NAME], écoute- moi ! [DATE] c’est un jour spécial ! Nous sommes tous…" at bounding box center [376, 91] width 655 height 40
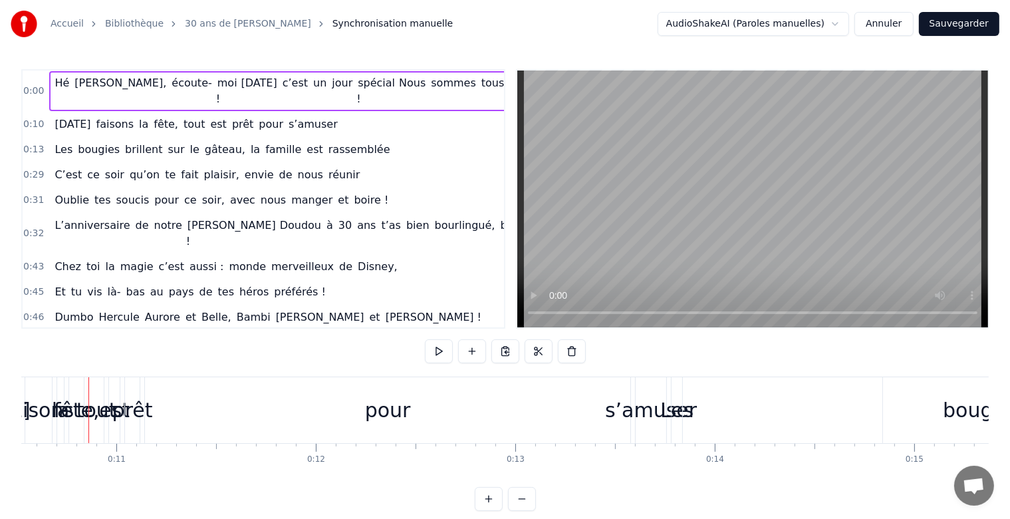
click at [54, 86] on span "Hé" at bounding box center [61, 82] width 17 height 15
click at [76, 84] on span "[PERSON_NAME]," at bounding box center [120, 82] width 94 height 15
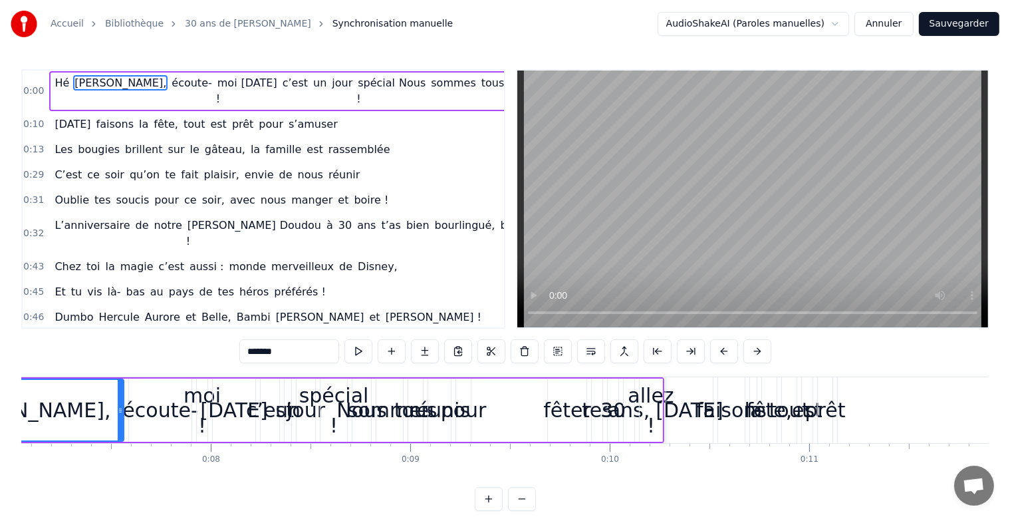
scroll to position [0, 1242]
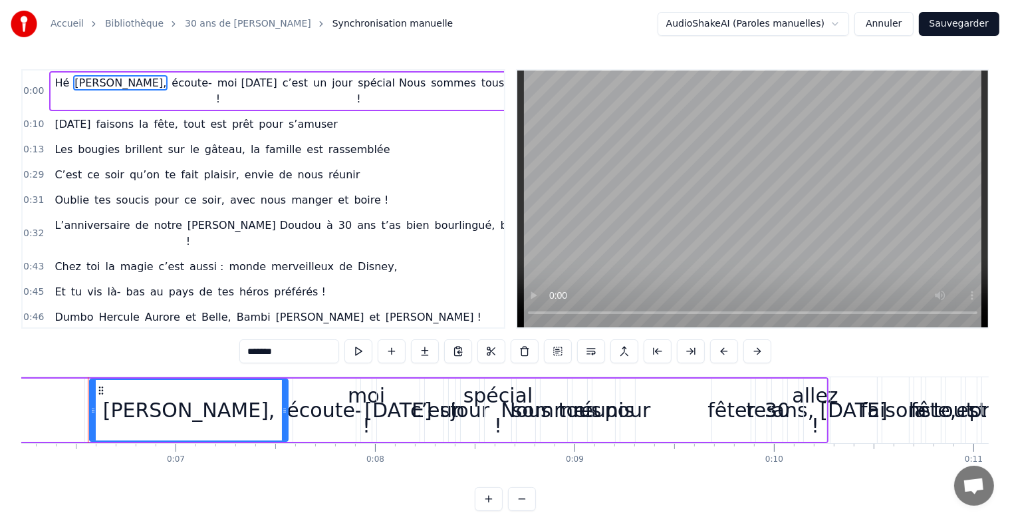
click at [86, 85] on span "[PERSON_NAME]," at bounding box center [120, 82] width 94 height 15
click at [170, 85] on span "écoute-" at bounding box center [191, 82] width 43 height 15
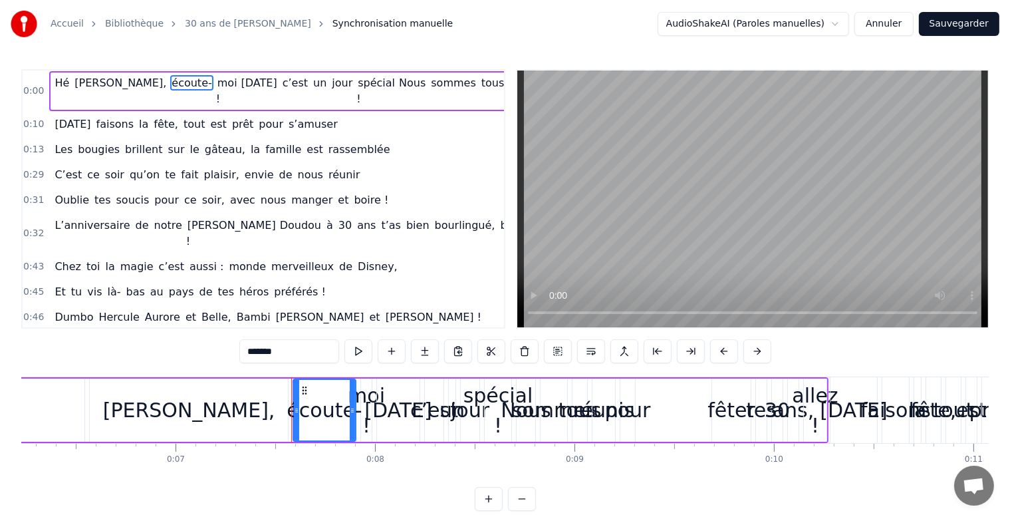
click at [88, 82] on span "[PERSON_NAME]," at bounding box center [120, 82] width 94 height 15
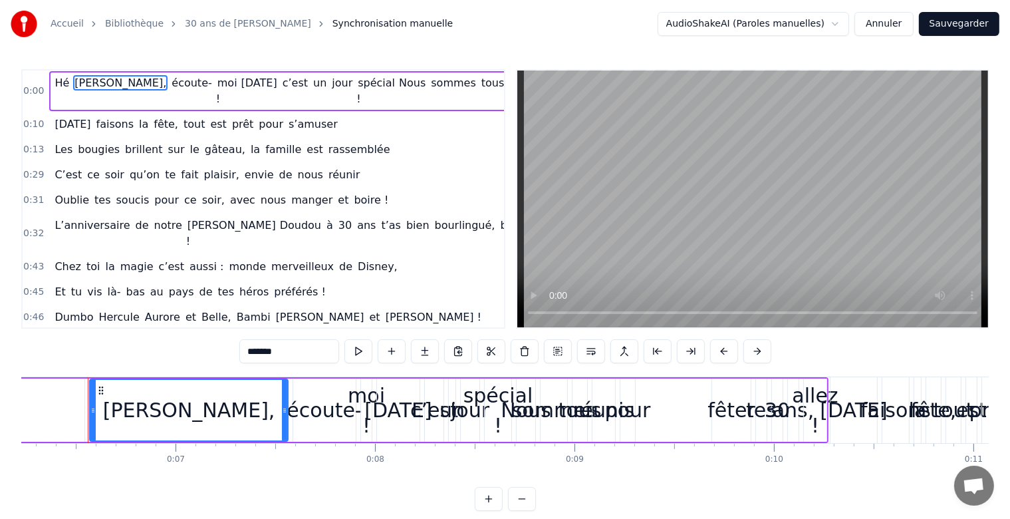
click at [170, 79] on span "écoute-" at bounding box center [191, 82] width 43 height 15
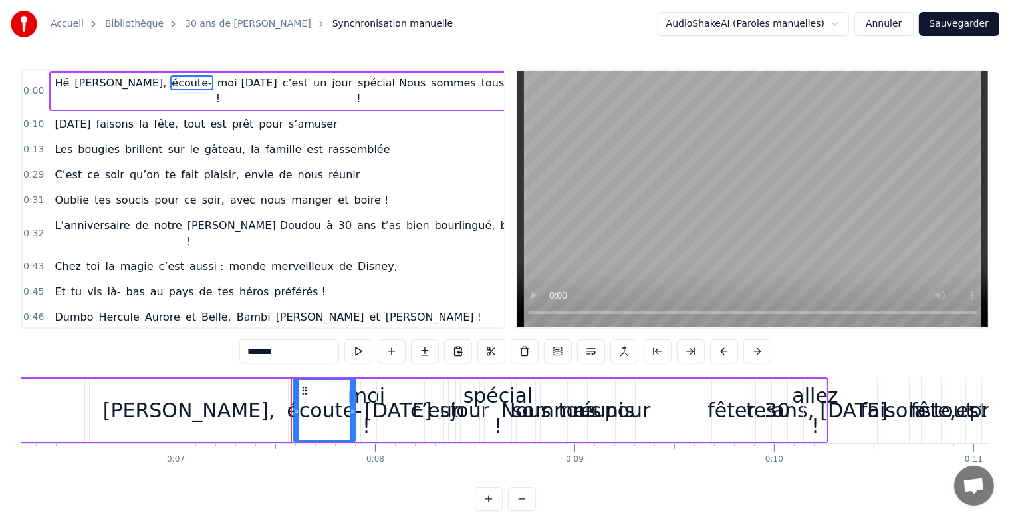
click at [78, 79] on span "[PERSON_NAME]," at bounding box center [120, 82] width 94 height 15
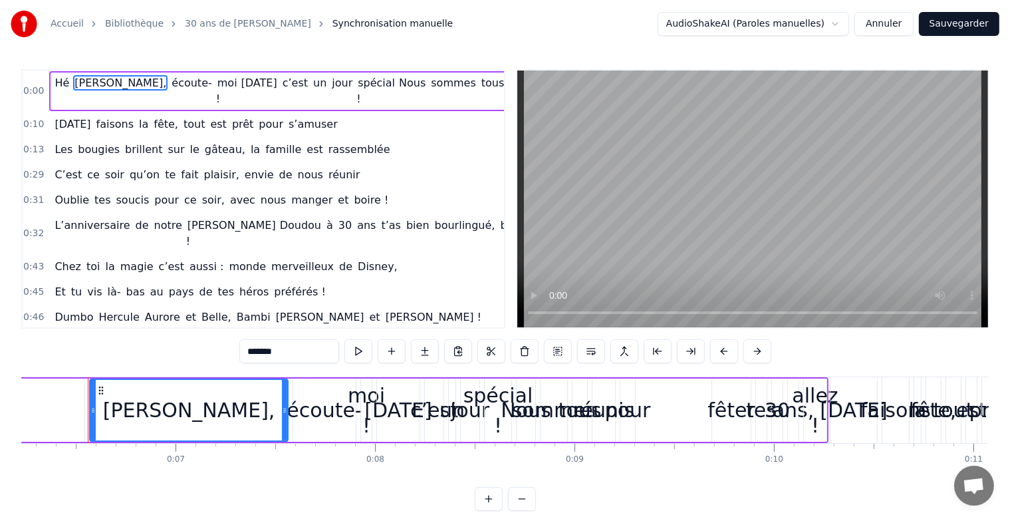
click at [58, 82] on span "Hé" at bounding box center [61, 82] width 17 height 15
type input "**"
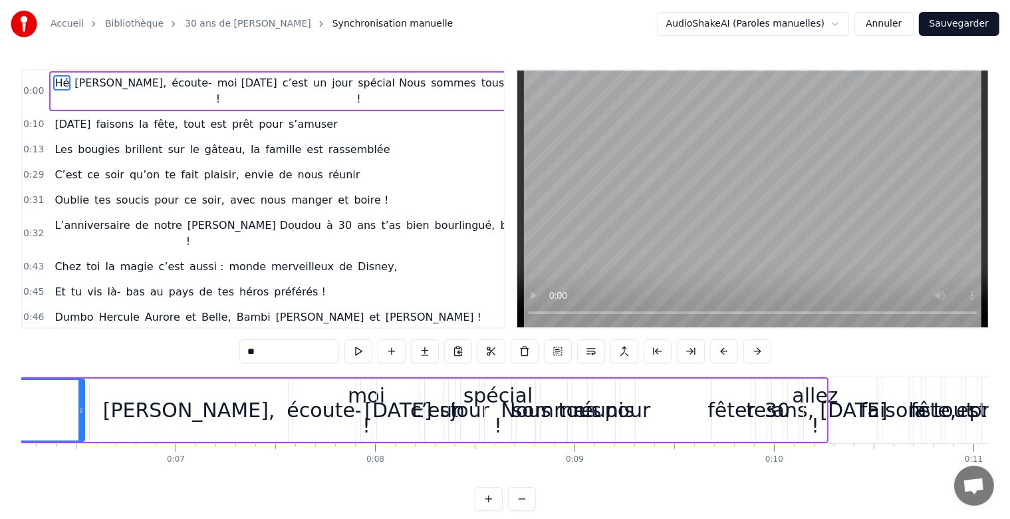
click at [509, 325] on div "0:00 [PERSON_NAME], écoute- moi ! [DATE] c’est un jour spécial ! Nous sommes to…" at bounding box center [505, 198] width 968 height 259
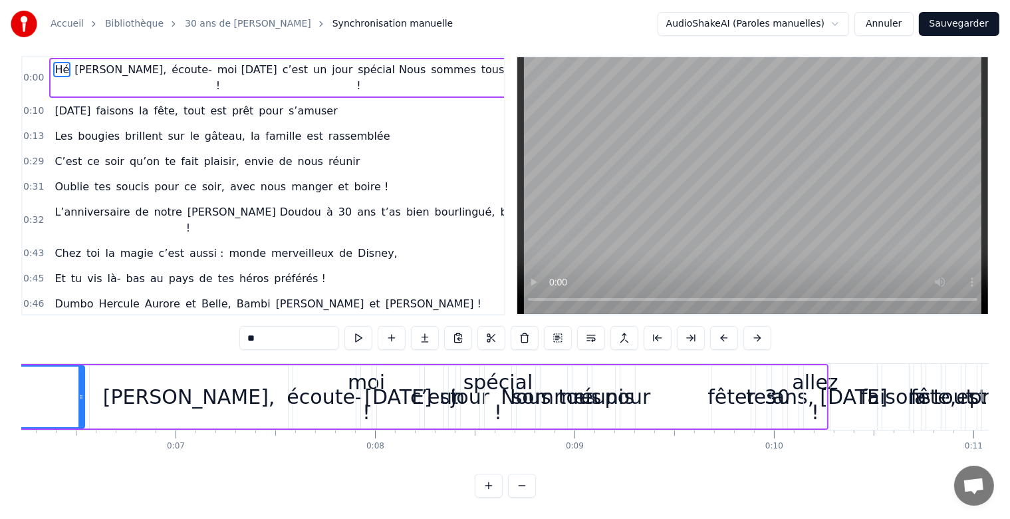
scroll to position [0, 0]
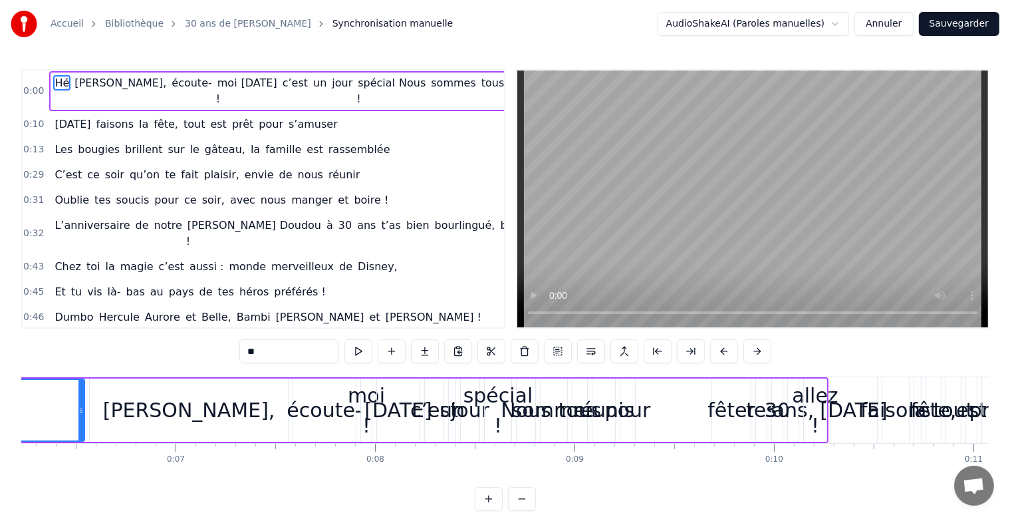
click at [849, 23] on html "Accueil Bibliothèque 30 ans de [PERSON_NAME] manuelle AudioShakeAI (Paroles man…" at bounding box center [505, 266] width 1010 height 532
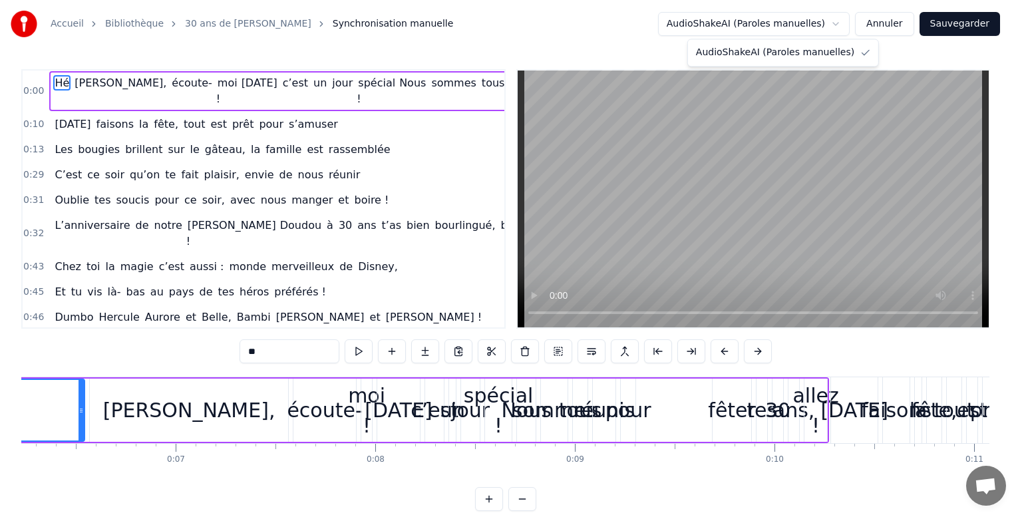
click at [702, 0] on html "Accueil Bibliothèque 30 ans de [PERSON_NAME] manuelle AudioShakeAI (Paroles man…" at bounding box center [511, 266] width 1022 height 532
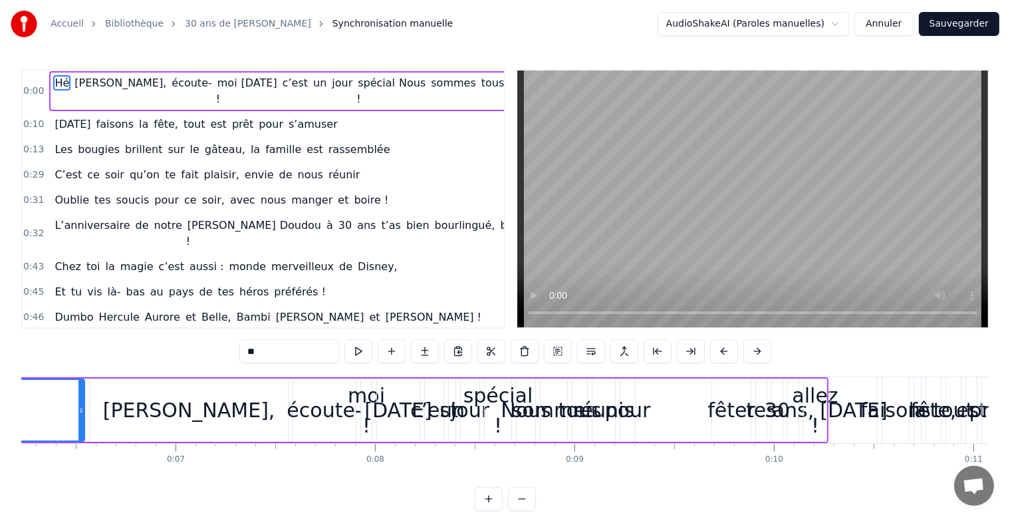
drag, startPoint x: 56, startPoint y: 86, endPoint x: 83, endPoint y: 82, distance: 27.7
click at [83, 82] on div "Hé [PERSON_NAME], écoute- moi ! [DATE] c’est un jour spécial ! Nous sommes tous…" at bounding box center [376, 91] width 655 height 40
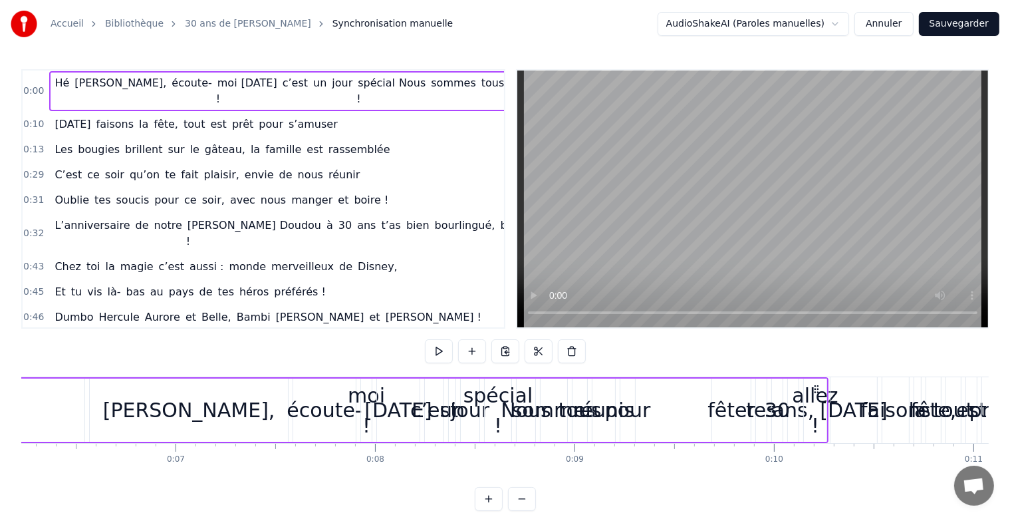
click at [83, 82] on span "[PERSON_NAME]," at bounding box center [120, 82] width 94 height 15
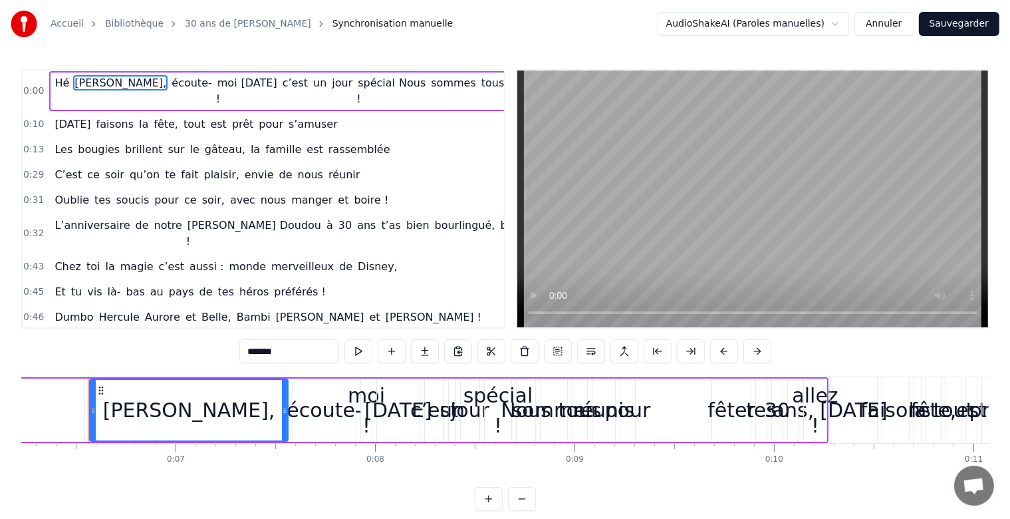
click at [170, 82] on span "écoute-" at bounding box center [191, 82] width 43 height 15
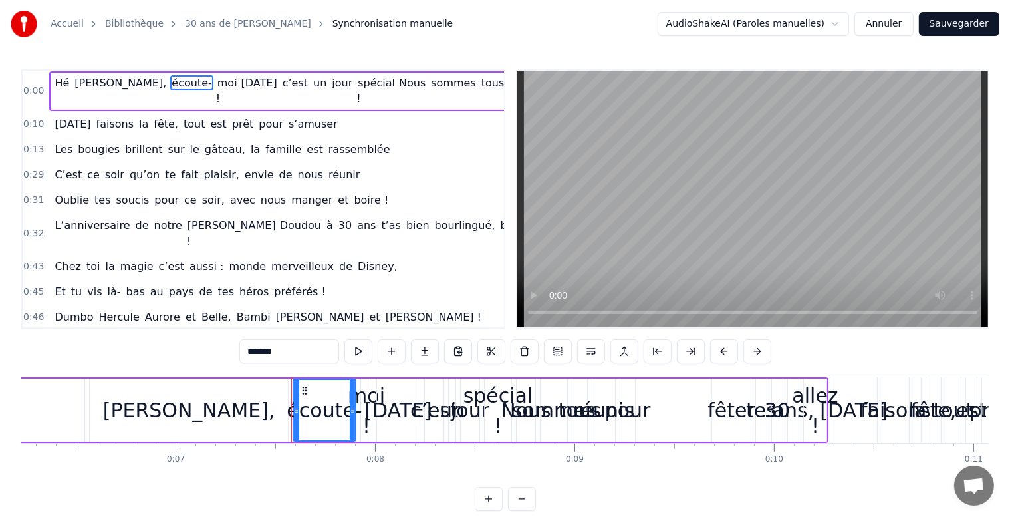
click at [216, 82] on span "moi !" at bounding box center [226, 90] width 21 height 31
click at [170, 82] on span "écoute-" at bounding box center [191, 82] width 43 height 15
click at [59, 86] on span "Hé" at bounding box center [61, 82] width 17 height 15
type input "**"
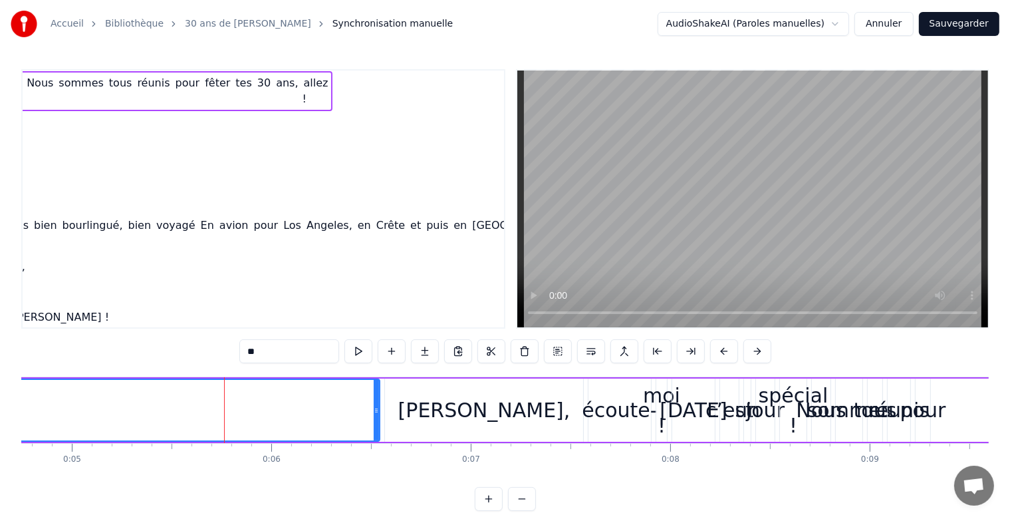
scroll to position [0, 367]
drag, startPoint x: 225, startPoint y: 96, endPoint x: 282, endPoint y: 98, distance: 56.6
click at [282, 98] on div "0:00 [PERSON_NAME], écoute- moi ! [DATE] c’est un jour spécial ! Nous sommes to…" at bounding box center [263, 198] width 484 height 259
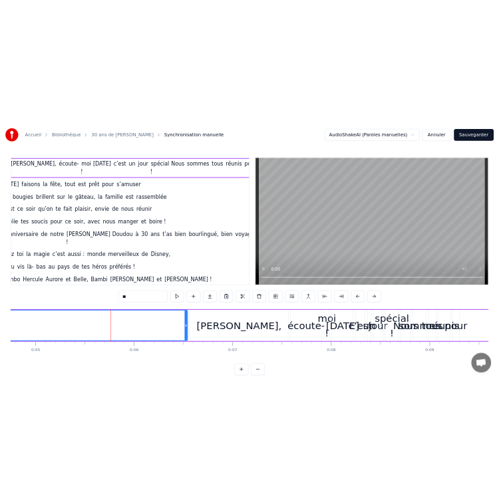
scroll to position [0, 0]
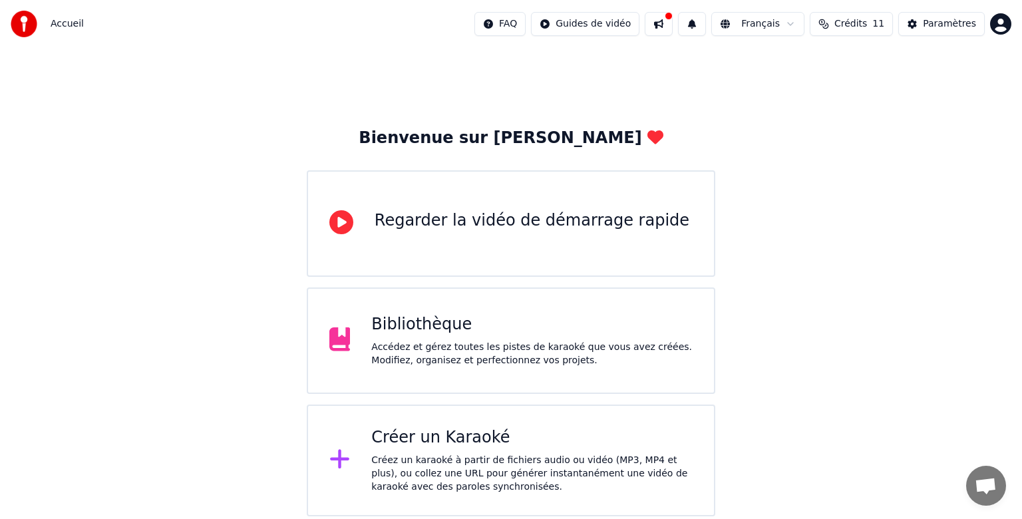
click at [436, 446] on div "Créer un Karaoké" at bounding box center [531, 437] width 321 height 21
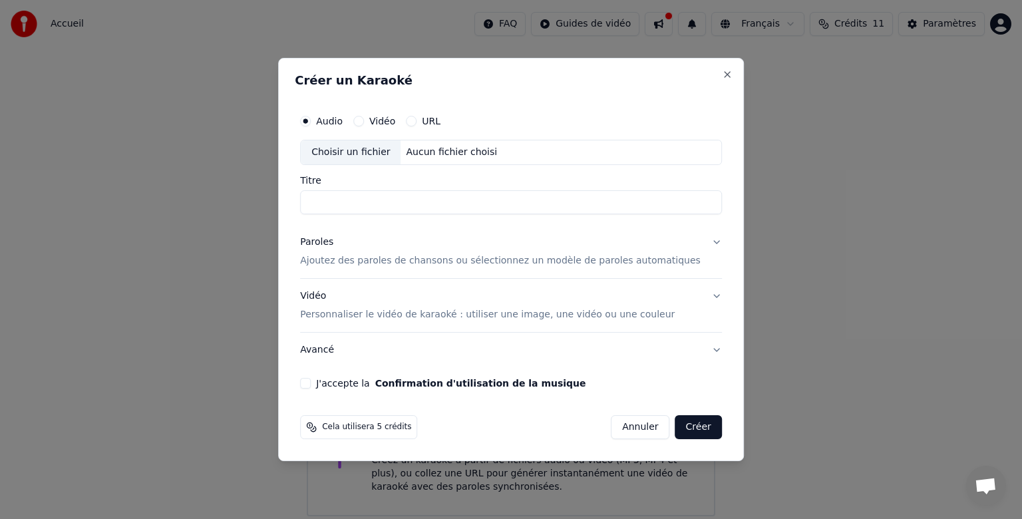
click at [367, 148] on div "Choisir un fichier" at bounding box center [351, 152] width 100 height 24
type input "**********"
click at [698, 241] on button "Paroles Ajoutez des paroles de chansons ou sélectionnez un modèle de paroles au…" at bounding box center [511, 251] width 422 height 53
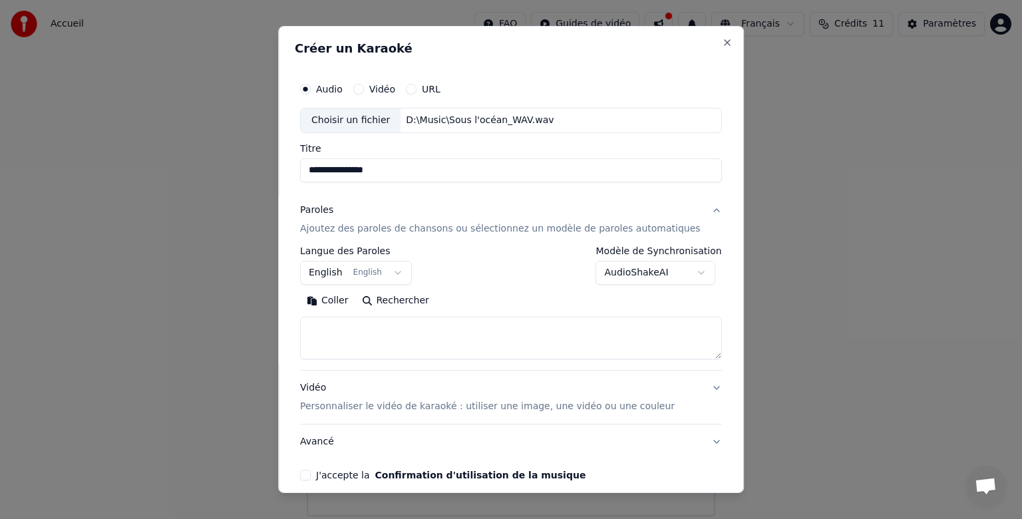
click at [348, 271] on button "English English" at bounding box center [356, 273] width 112 height 24
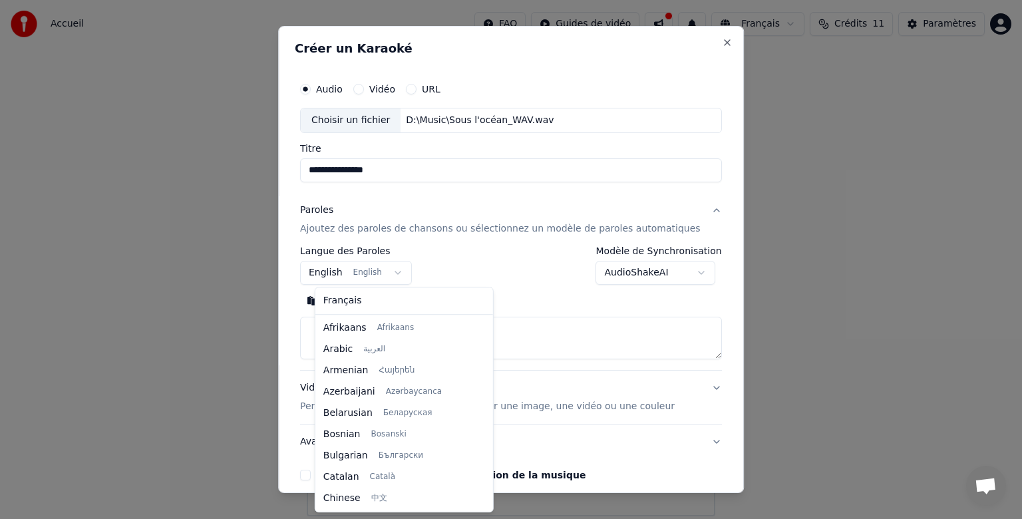
scroll to position [106, 0]
select select "**"
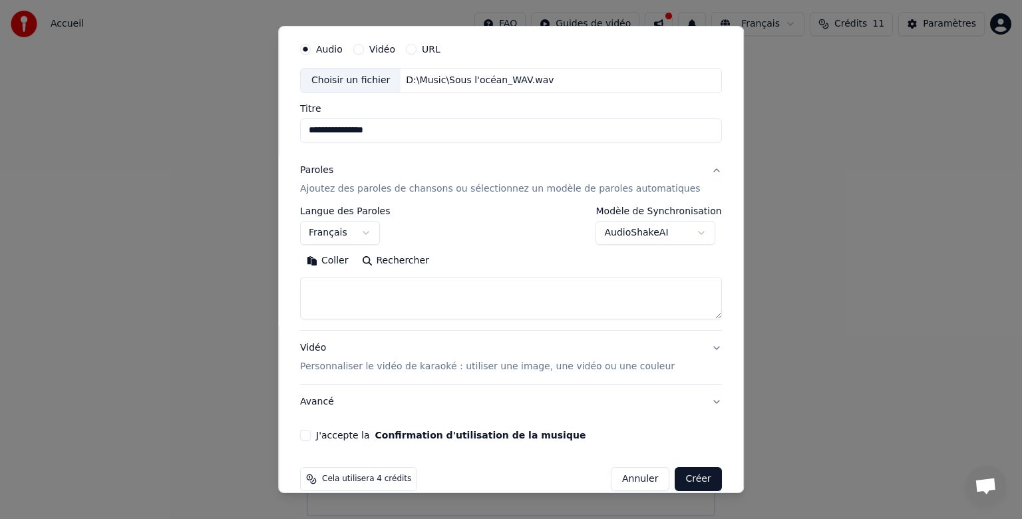
scroll to position [59, 0]
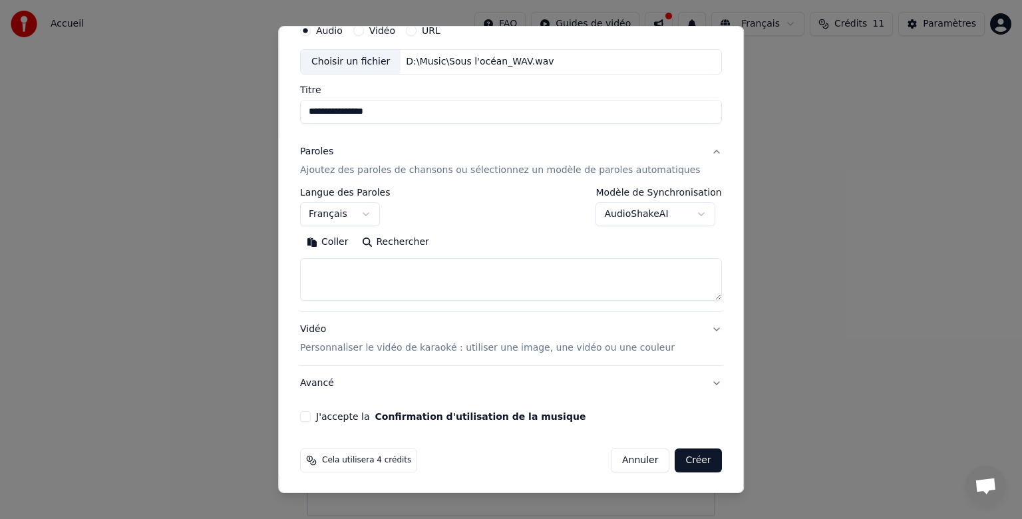
click at [677, 215] on body "**********" at bounding box center [511, 258] width 1022 height 516
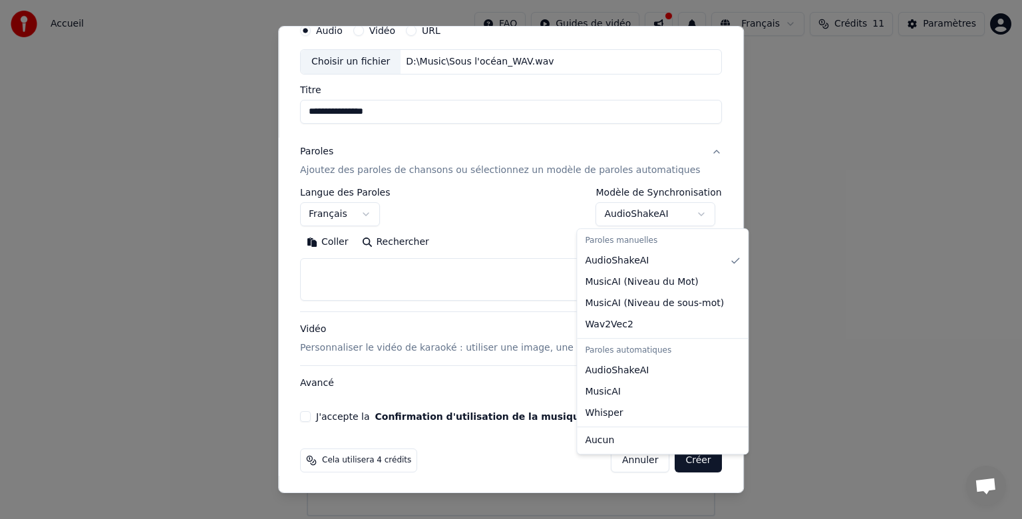
select select "**********"
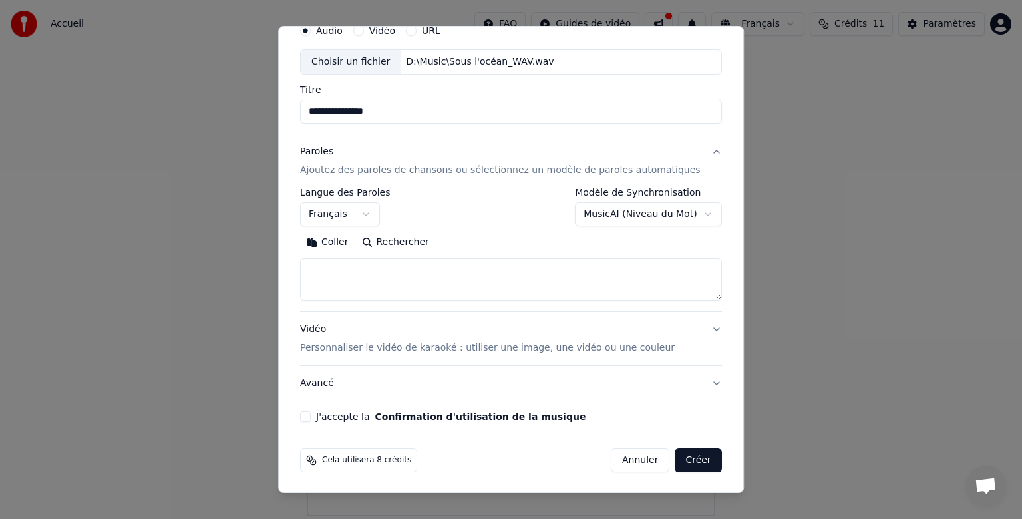
click at [434, 279] on textarea at bounding box center [511, 279] width 422 height 43
paste textarea "**********"
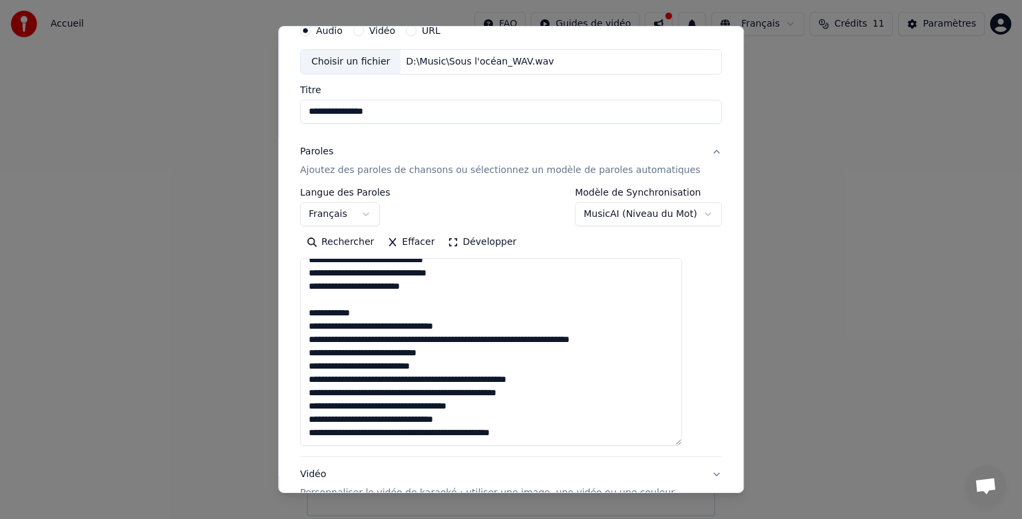
scroll to position [528, 0]
drag, startPoint x: 692, startPoint y: 297, endPoint x: 696, endPoint y: 373, distance: 75.9
click at [682, 442] on textarea at bounding box center [491, 352] width 382 height 188
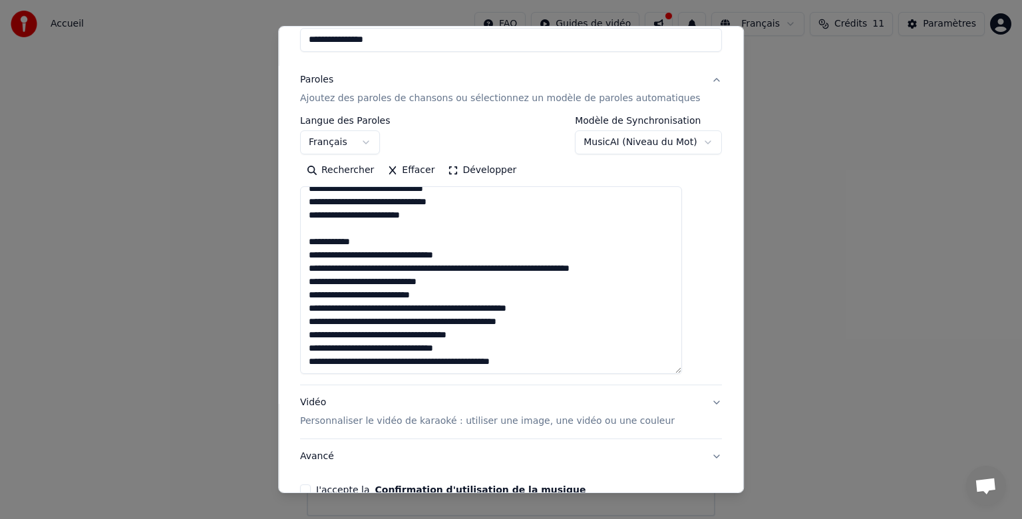
scroll to position [204, 0]
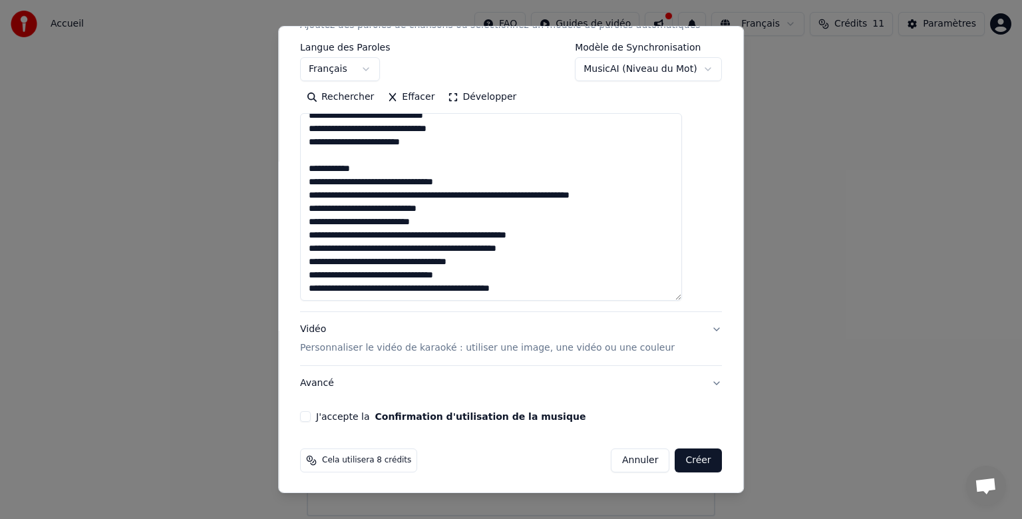
drag, startPoint x: 690, startPoint y: 299, endPoint x: 689, endPoint y: 396, distance: 97.8
click at [689, 414] on div "**********" at bounding box center [511, 147] width 432 height 560
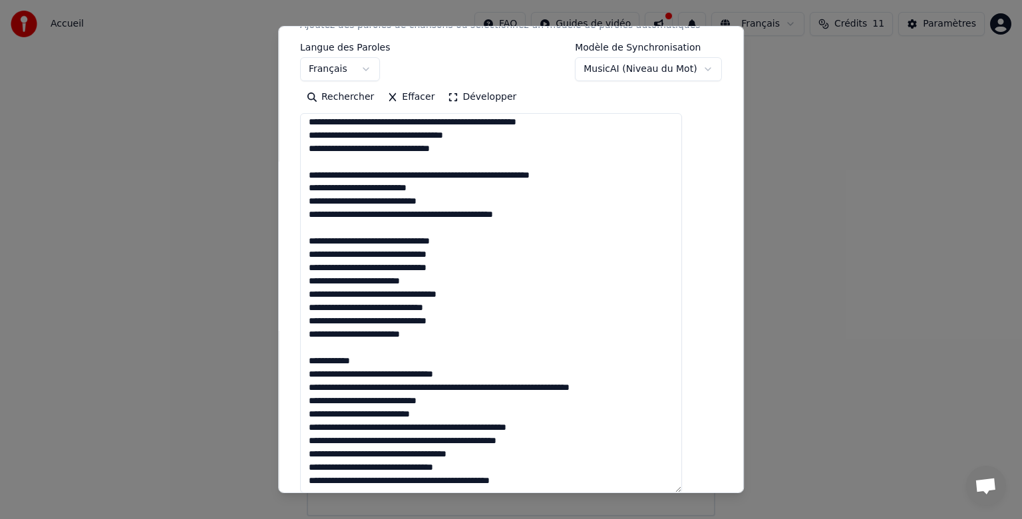
drag, startPoint x: 686, startPoint y: 295, endPoint x: 697, endPoint y: 470, distance: 175.2
click at [682, 486] on textarea at bounding box center [491, 303] width 382 height 380
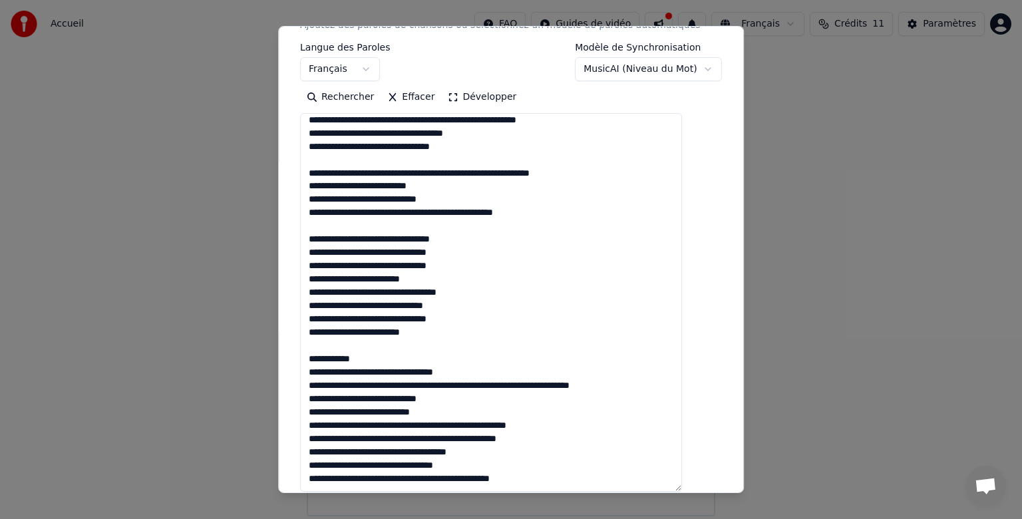
type textarea "**********"
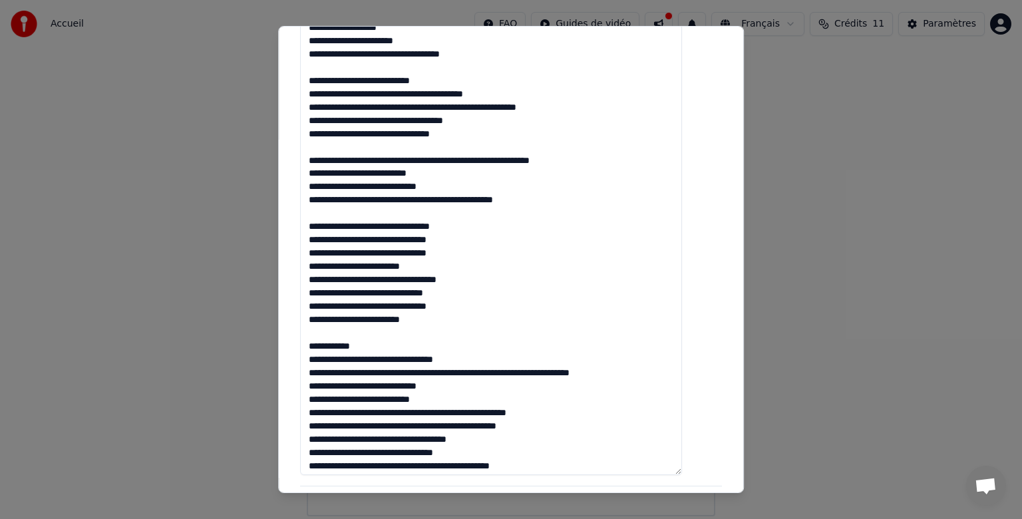
scroll to position [140, 0]
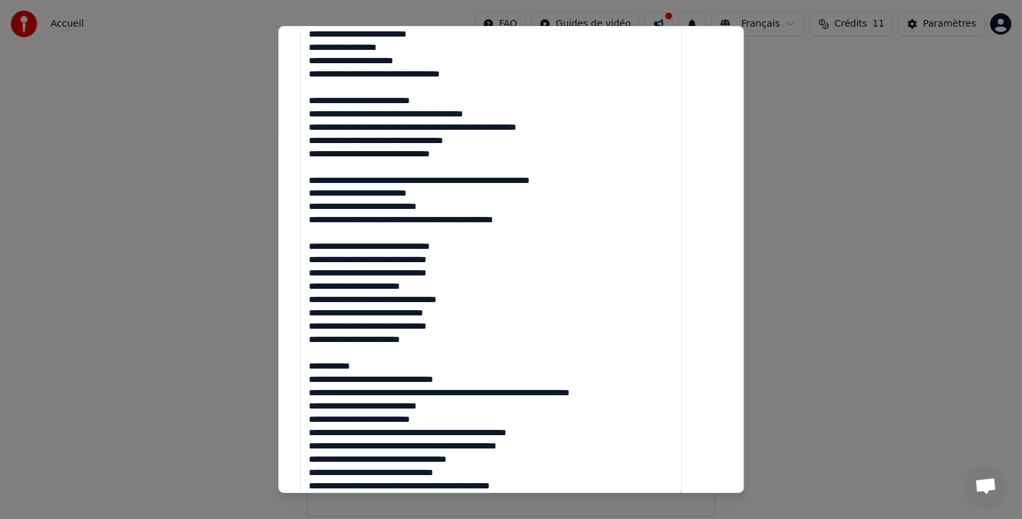
drag, startPoint x: 686, startPoint y: 295, endPoint x: 710, endPoint y: 463, distance: 169.3
click at [682, 489] on textarea at bounding box center [491, 209] width 382 height 575
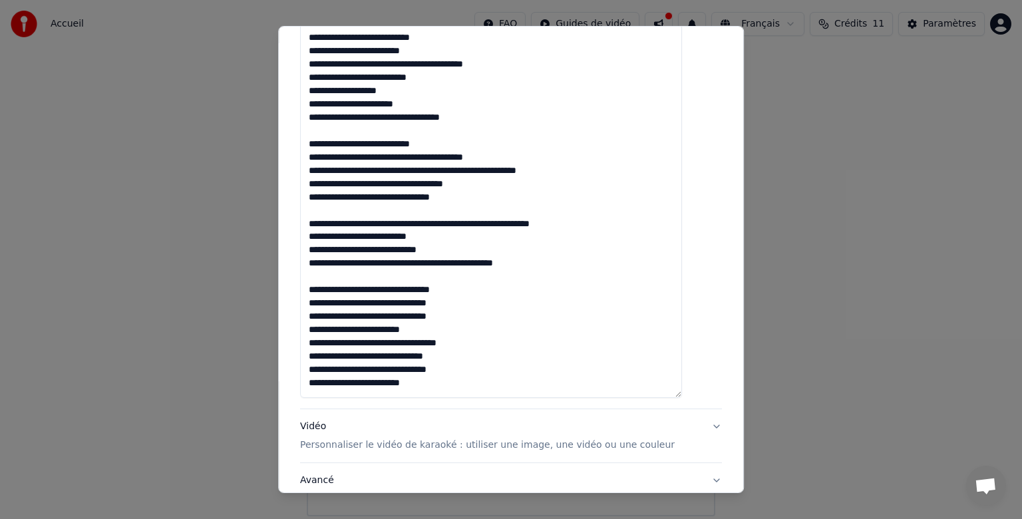
scroll to position [588, 0]
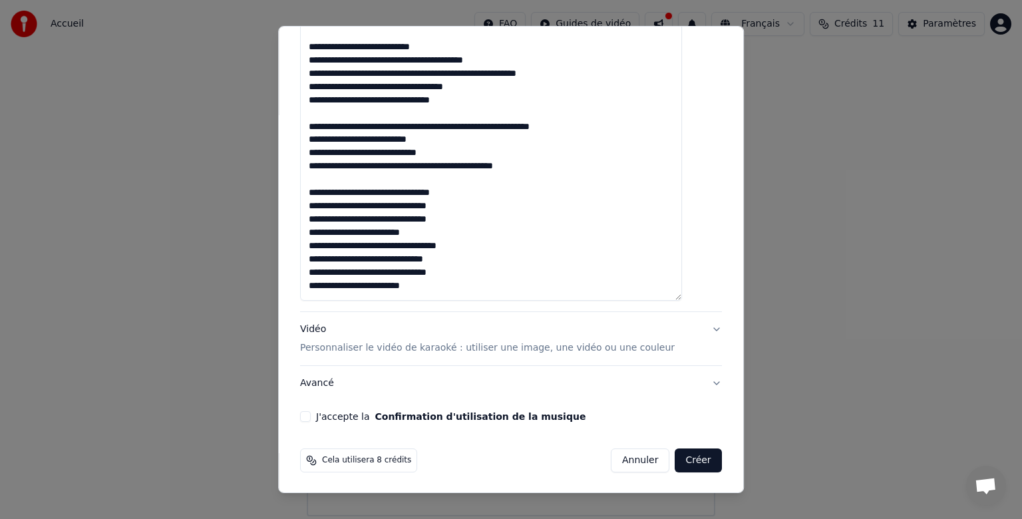
click at [335, 347] on p "Personnaliser le vidéo de karaoké : utiliser une image, une vidéo ou une couleur" at bounding box center [487, 347] width 374 height 13
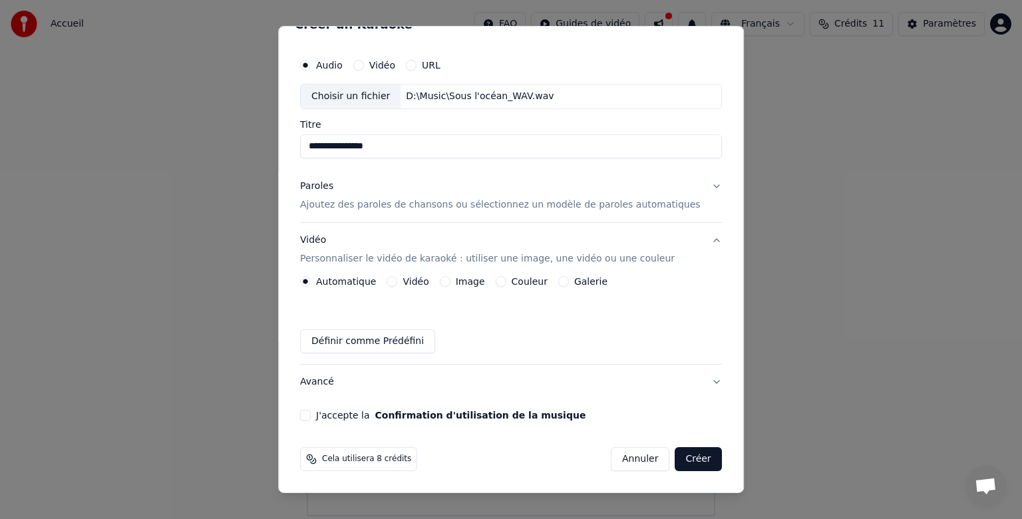
scroll to position [23, 0]
click at [398, 283] on button "Vidéo" at bounding box center [392, 282] width 11 height 11
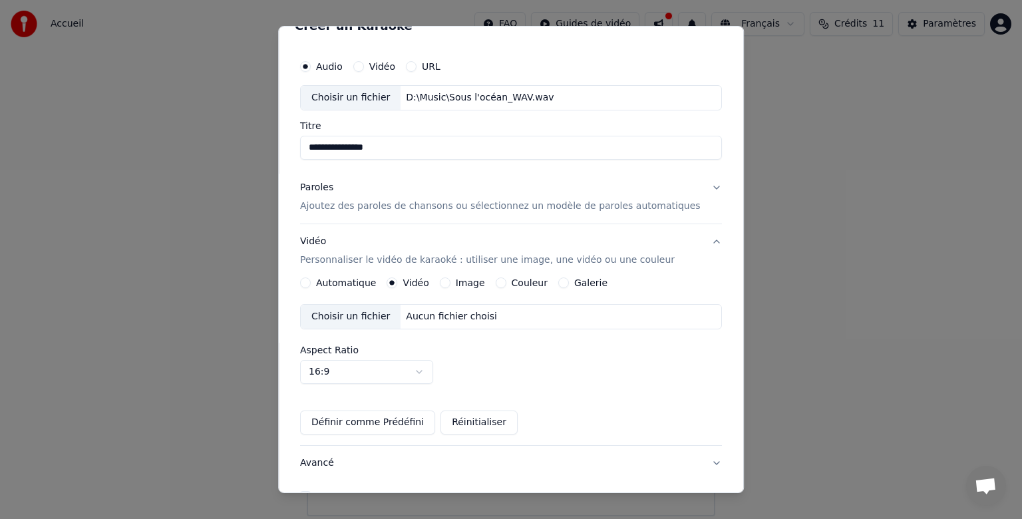
click at [378, 318] on div "Choisir un fichier" at bounding box center [351, 317] width 100 height 24
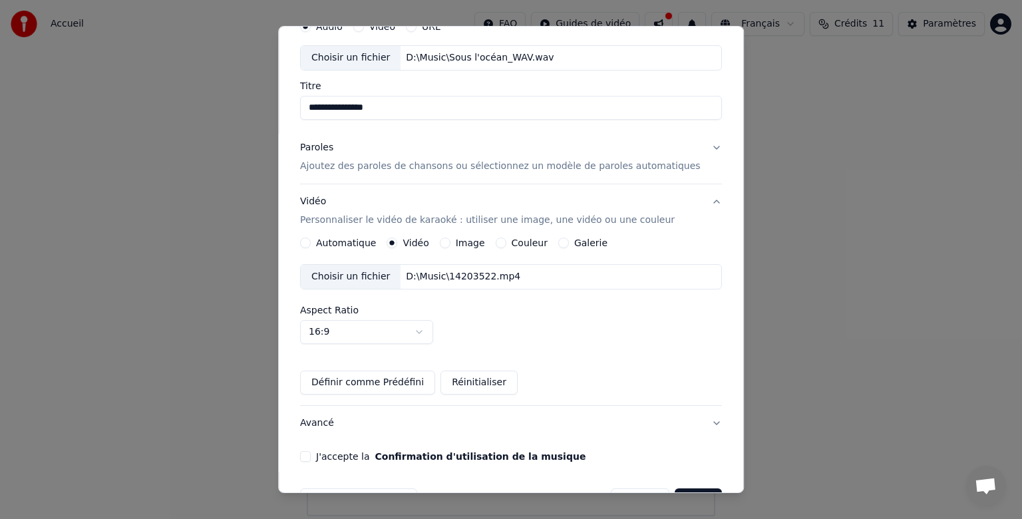
scroll to position [102, 0]
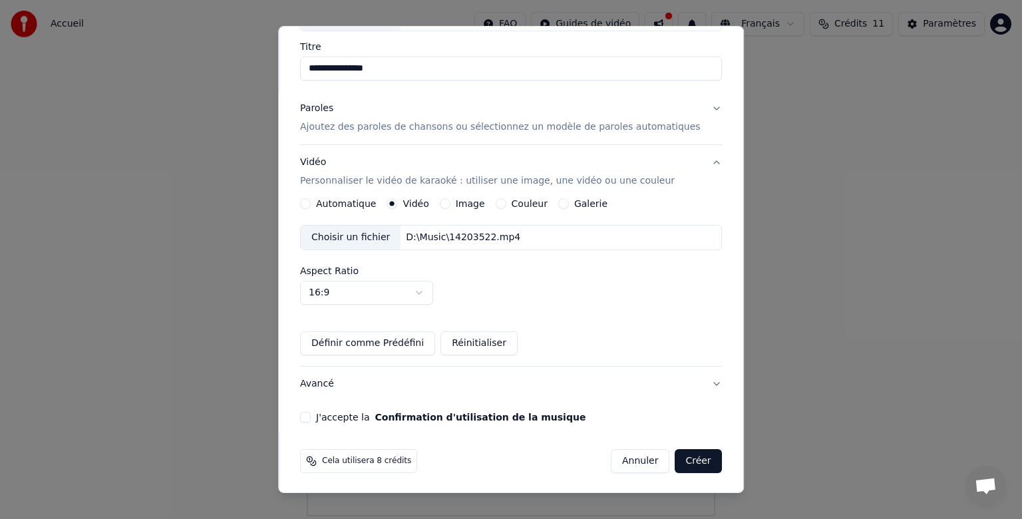
drag, startPoint x: 317, startPoint y: 415, endPoint x: 352, endPoint y: 418, distance: 35.3
click at [311, 414] on button "J'accepte la Confirmation d'utilisation de la musique" at bounding box center [305, 417] width 11 height 11
click at [327, 380] on button "Avancé" at bounding box center [511, 383] width 422 height 35
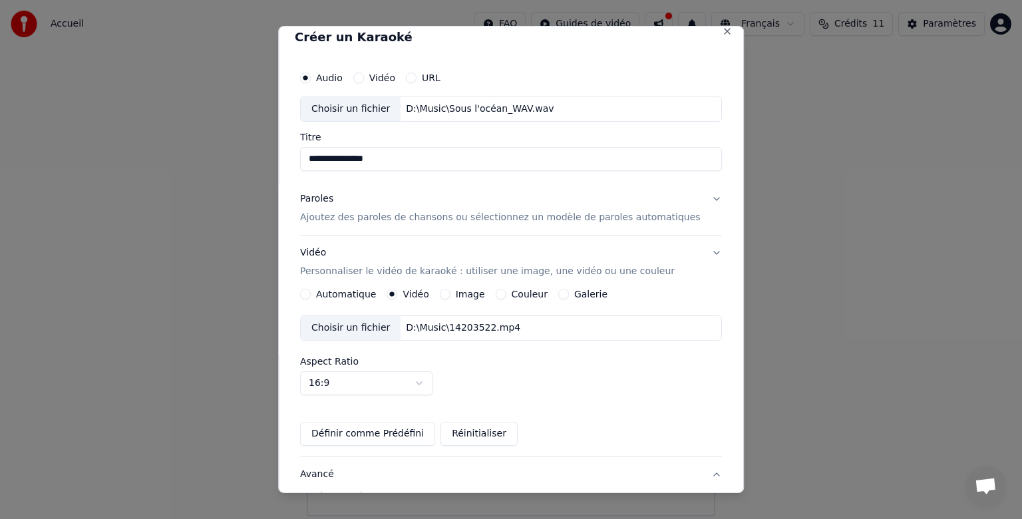
scroll to position [0, 0]
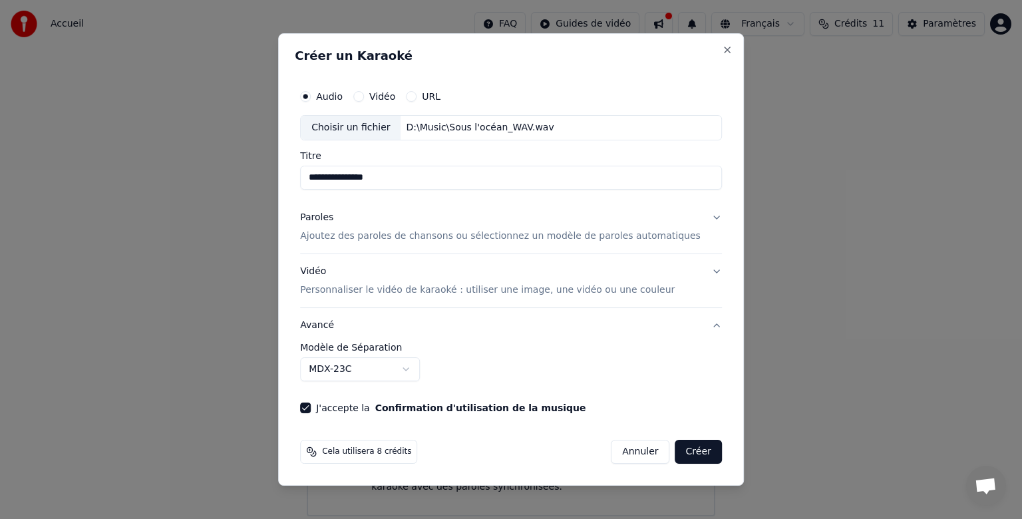
click at [420, 368] on button "MDX-23C" at bounding box center [360, 369] width 120 height 24
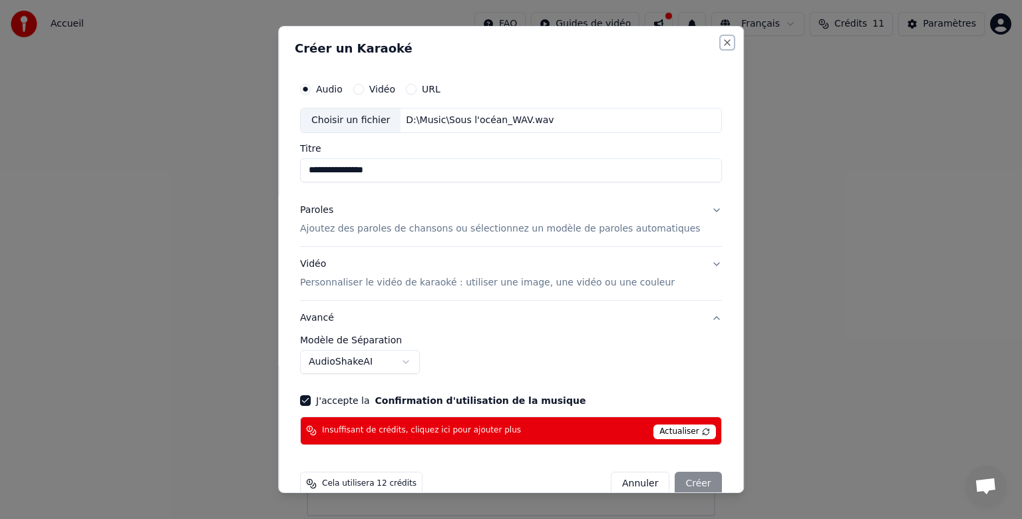
click at [722, 43] on button "Close" at bounding box center [727, 42] width 11 height 11
select select "******"
